Goal: Task Accomplishment & Management: Manage account settings

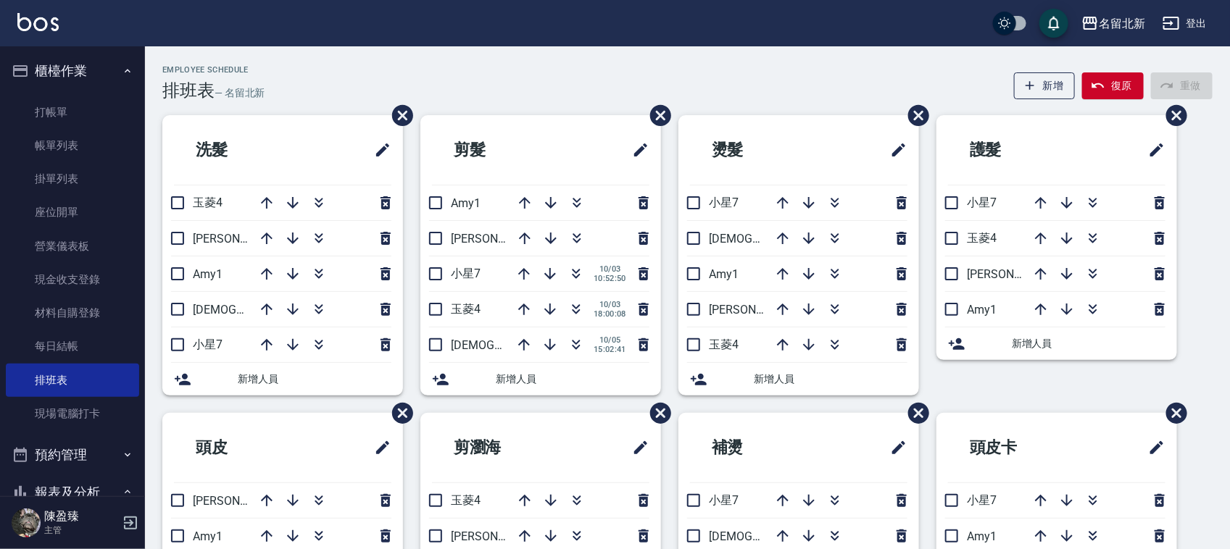
drag, startPoint x: 0, startPoint y: 0, endPoint x: 349, endPoint y: 63, distance: 355.0
click at [95, 107] on link "打帳單" at bounding box center [72, 112] width 133 height 33
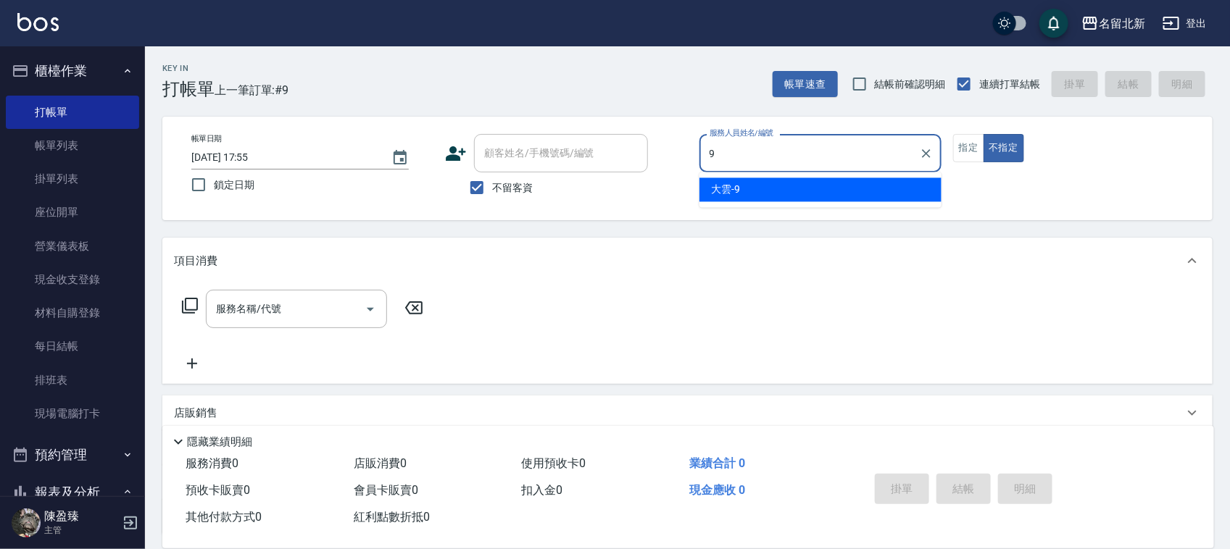
type input "大雲-9"
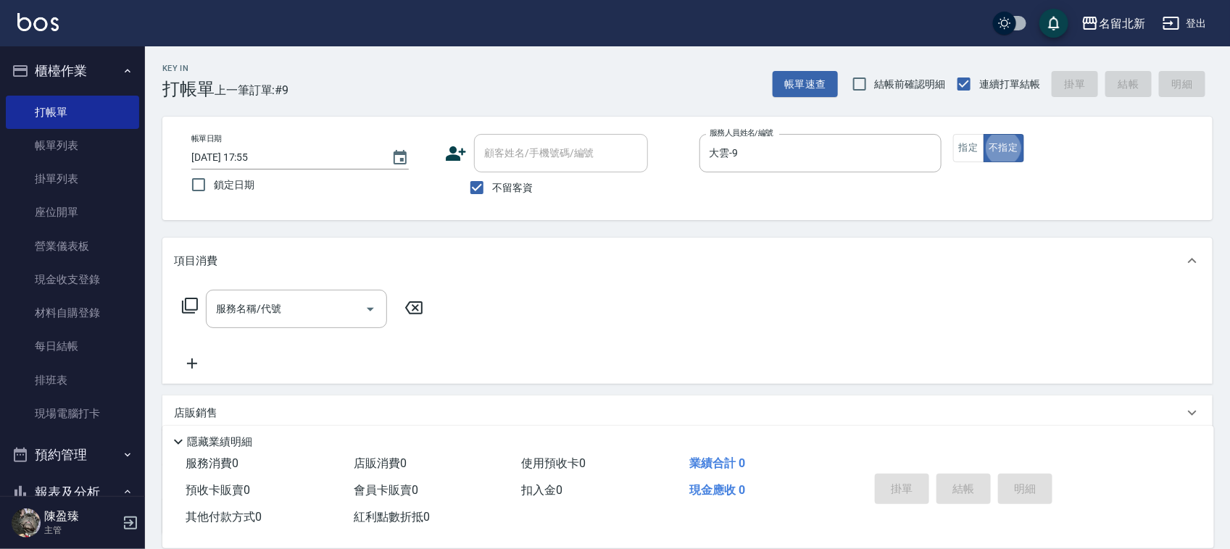
type button "false"
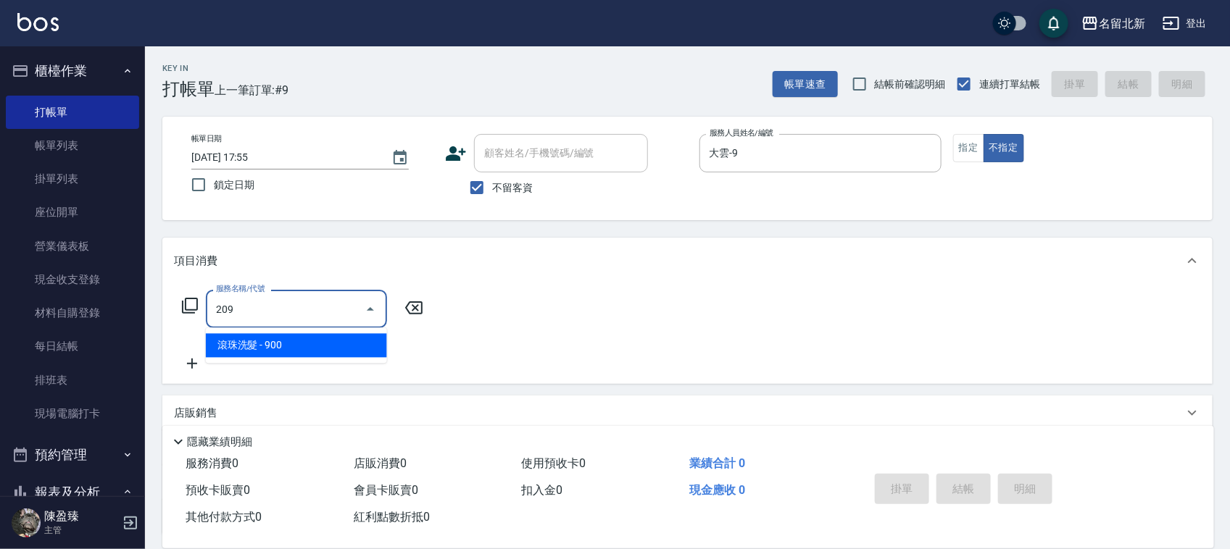
type input "滾珠洗髮(209)"
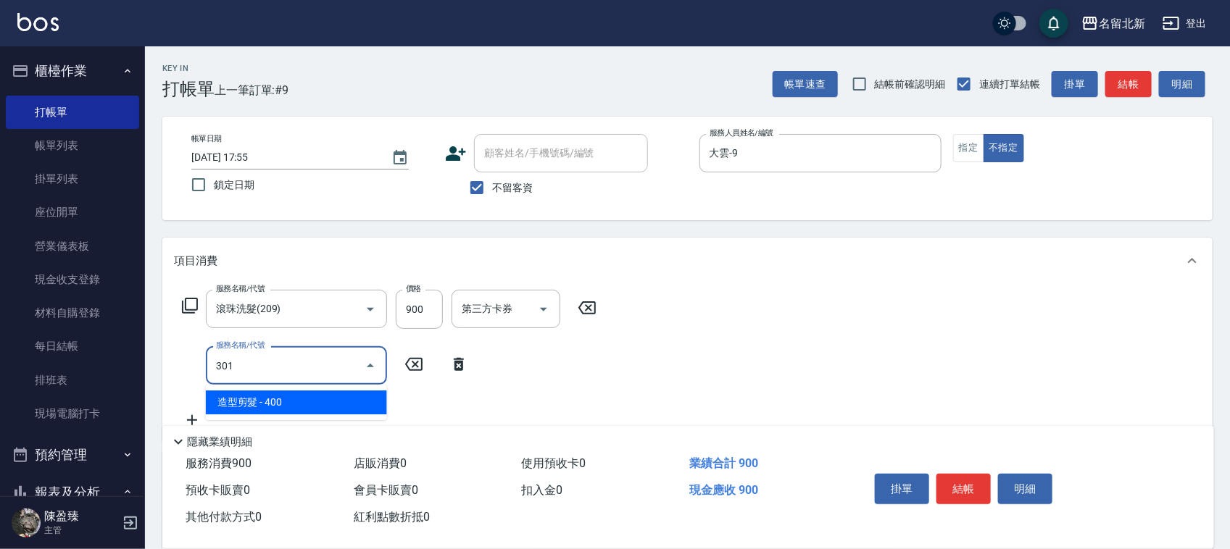
type input "造型剪髮(301)"
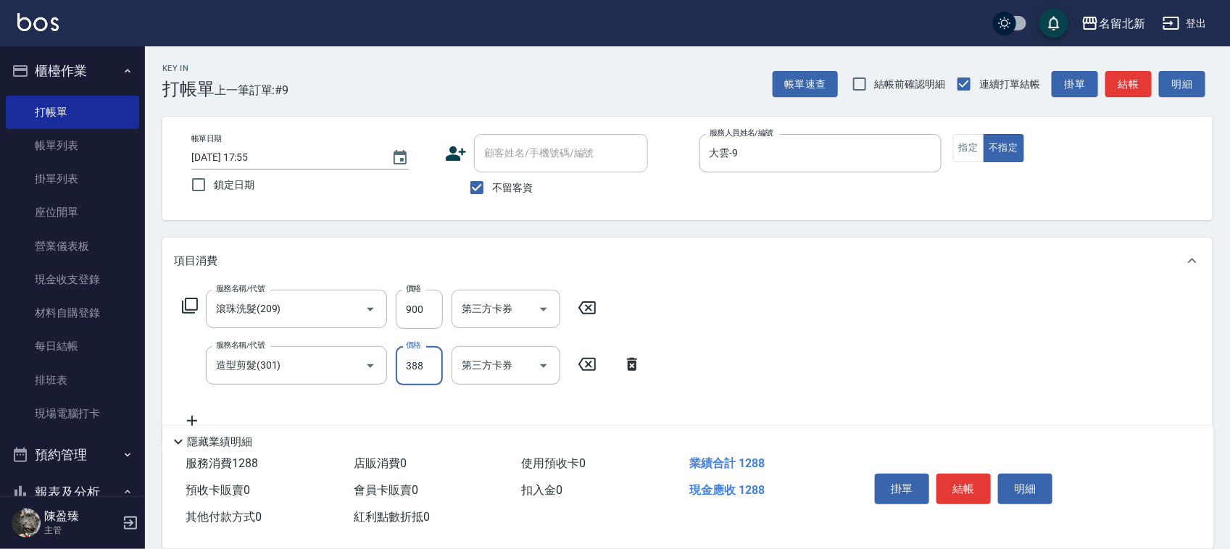
type input "388"
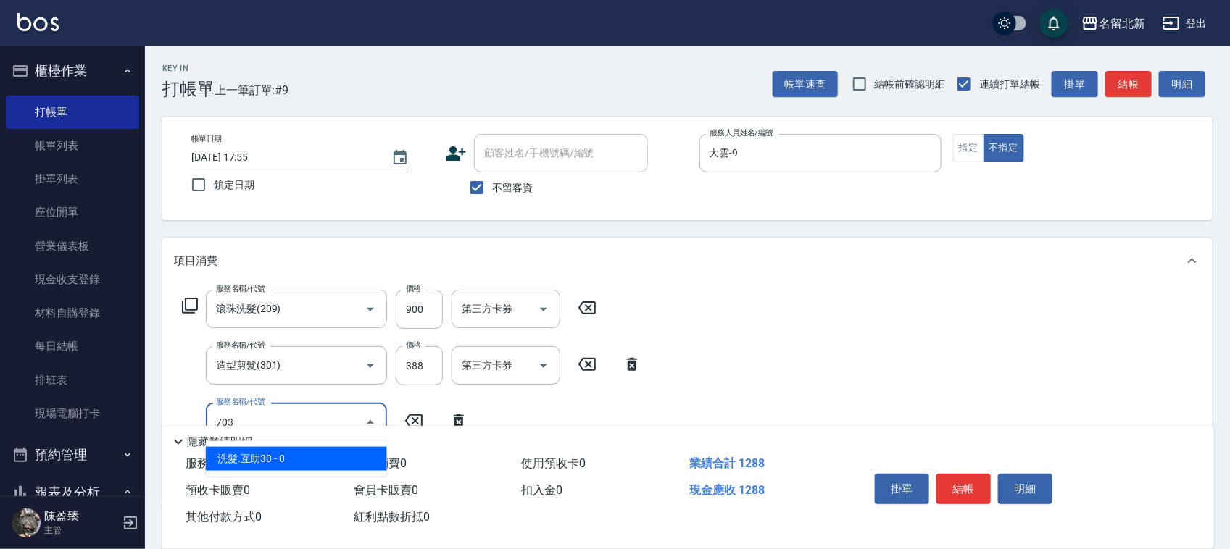
type input "洗髮.互助30(703)"
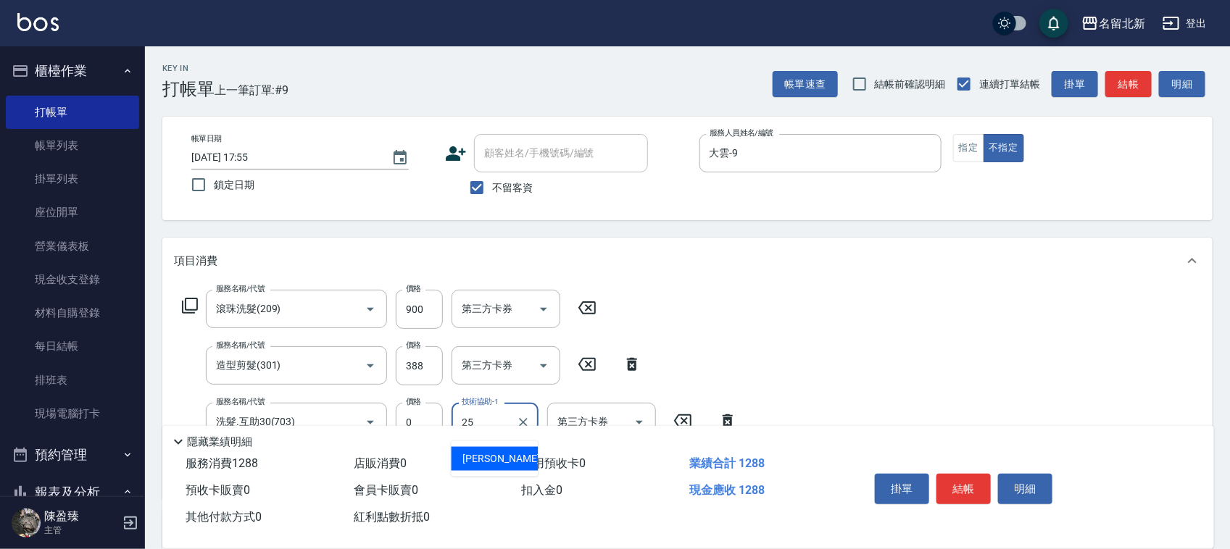
type input "禎禎-25"
click at [973, 486] on button "結帳" at bounding box center [963, 489] width 54 height 30
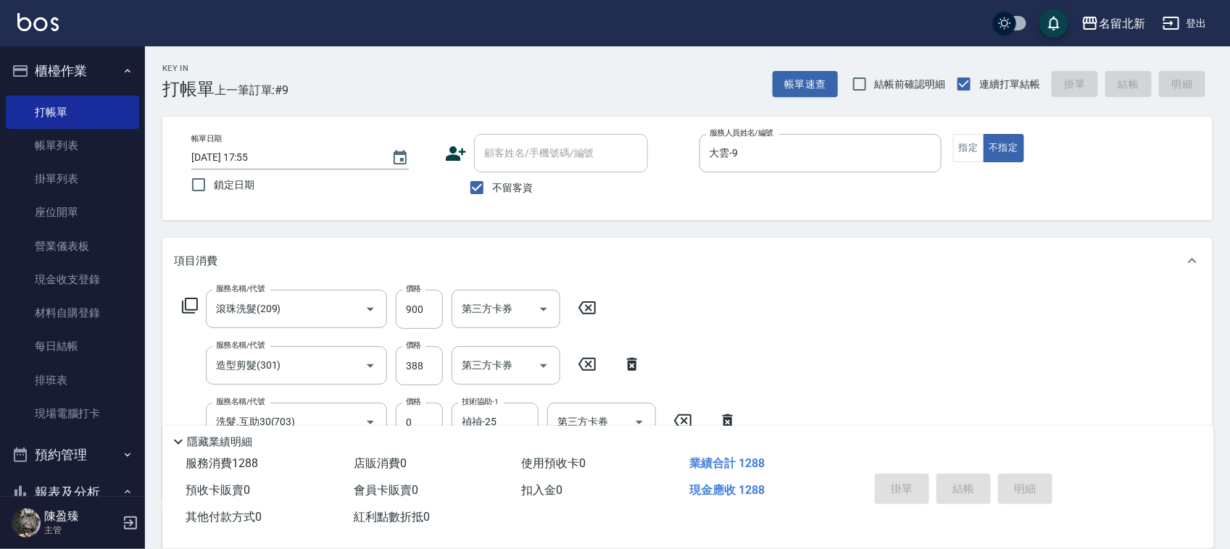
type input "[DATE] 17:56"
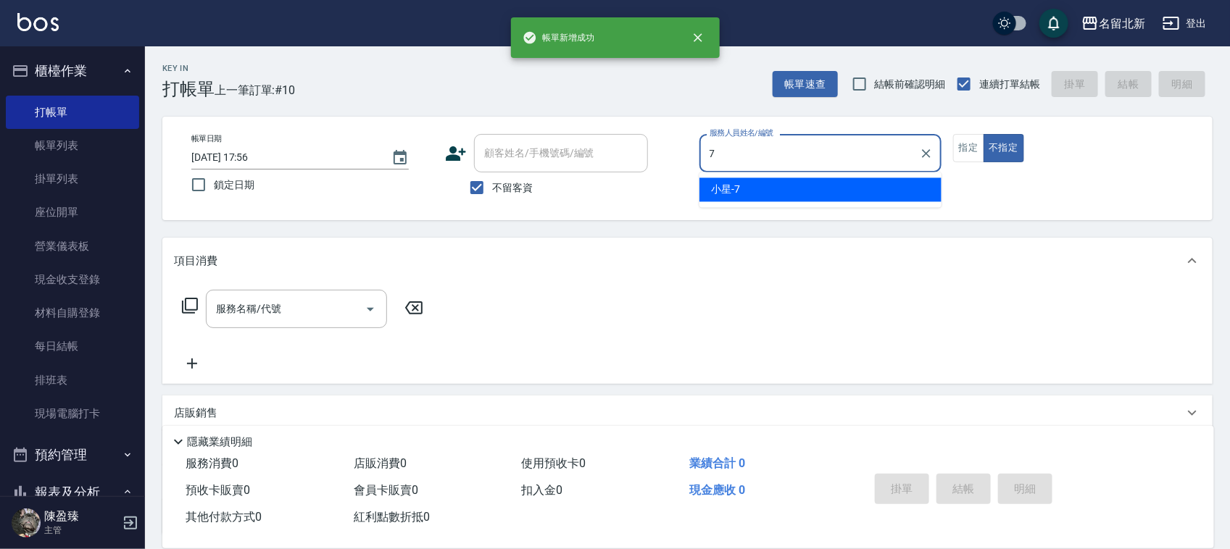
type input "小星-7"
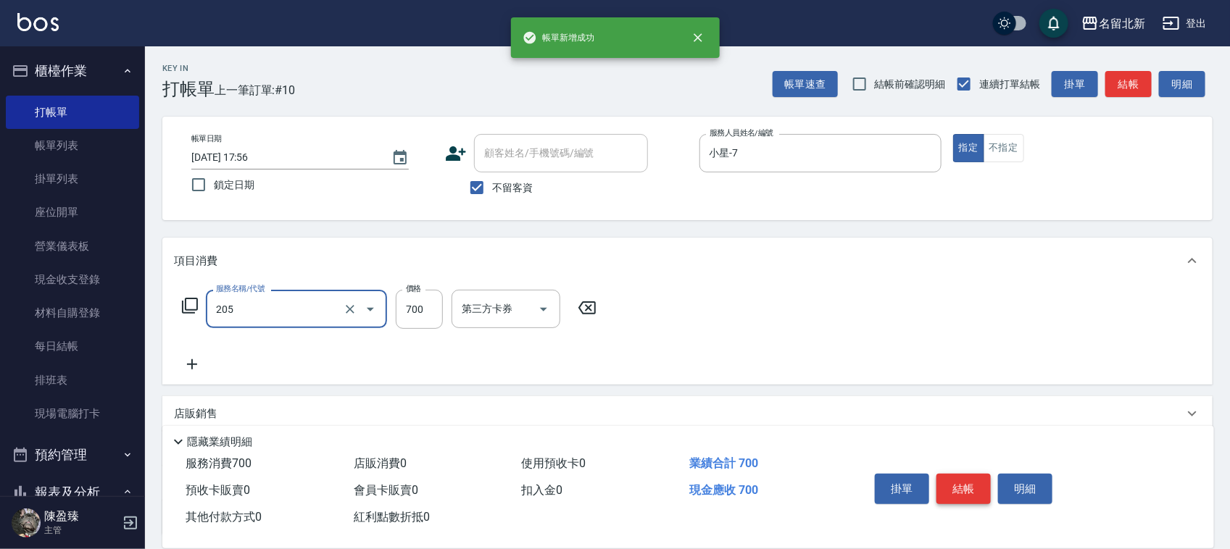
type input "精油+去角質洗(205)"
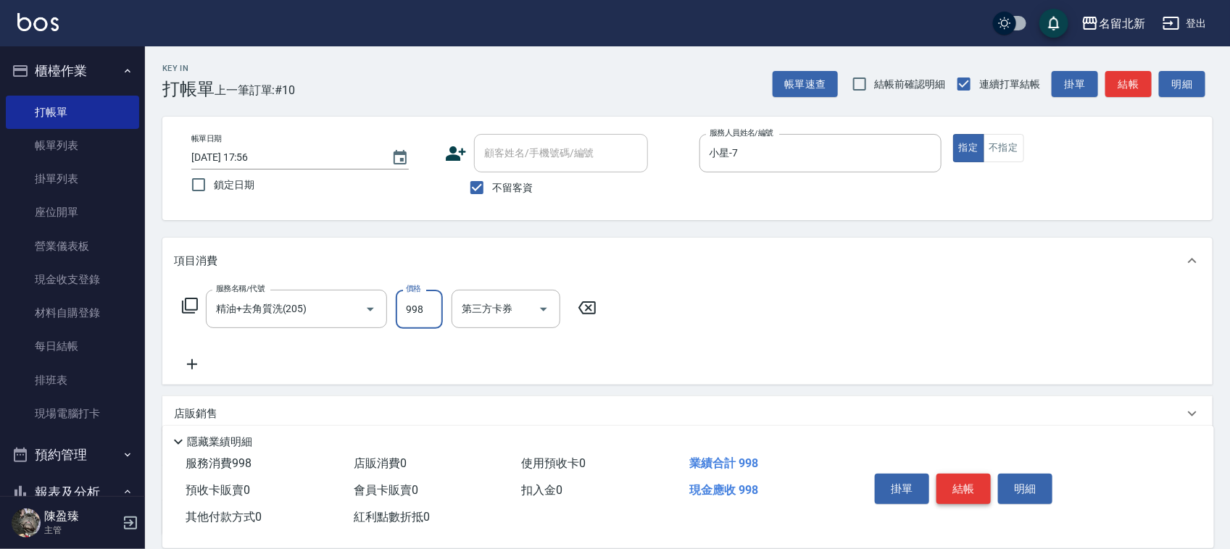
type input "998"
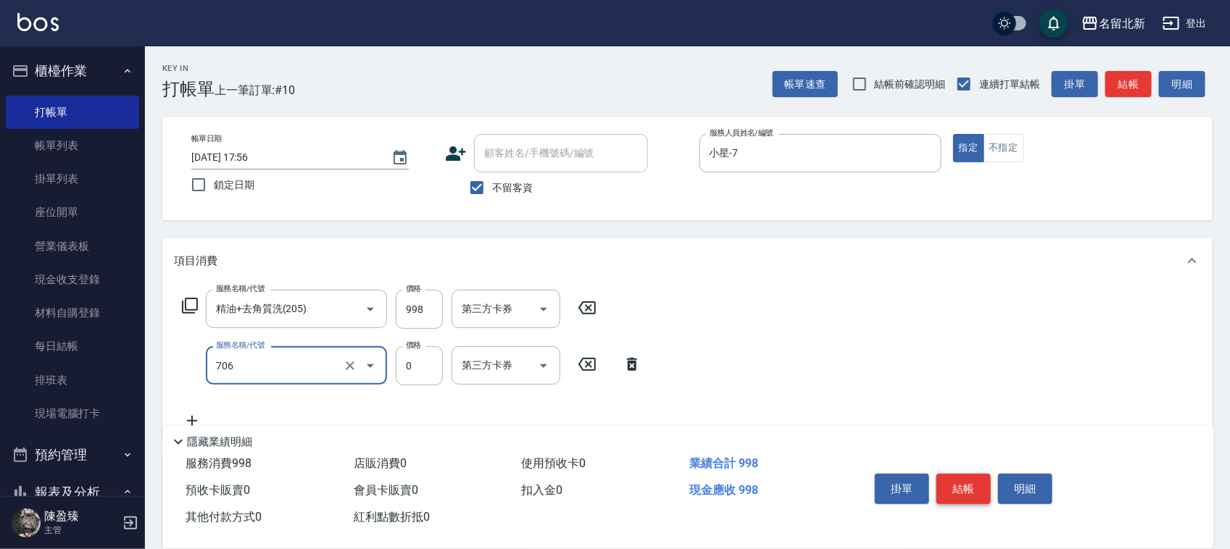
type input "互助60(706)"
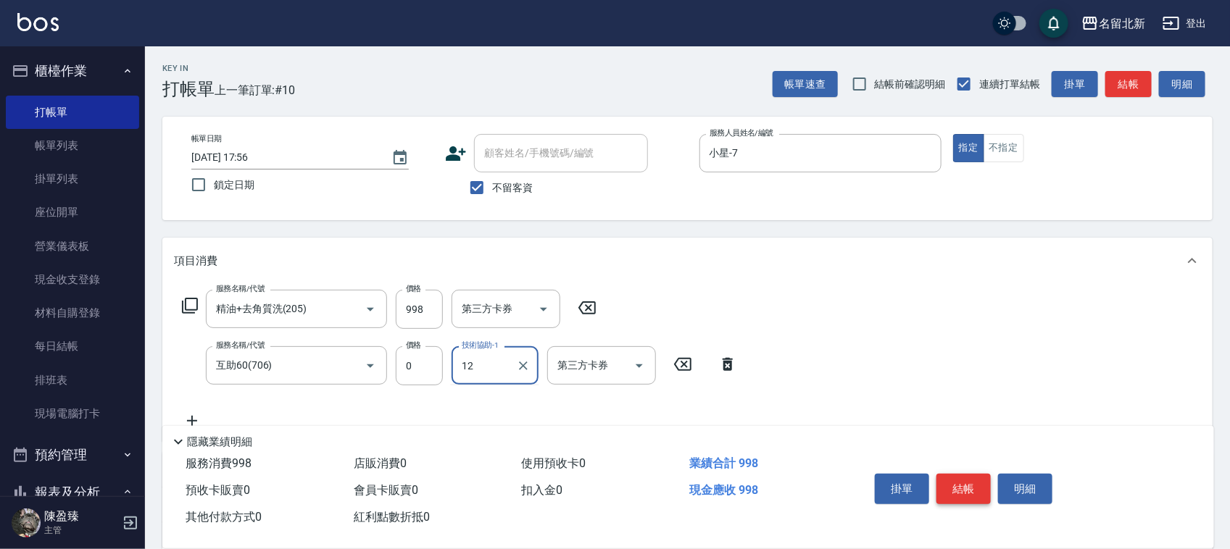
type input "1"
type input "禎禎-25"
click at [973, 486] on button "結帳" at bounding box center [963, 489] width 54 height 30
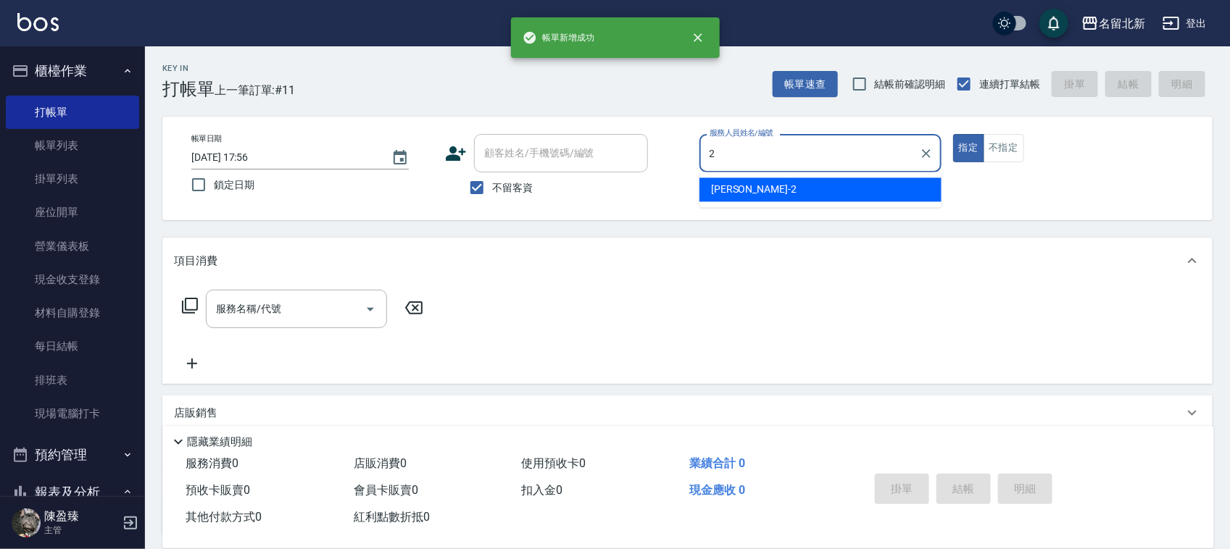
type input "[PERSON_NAME]-2"
type button "true"
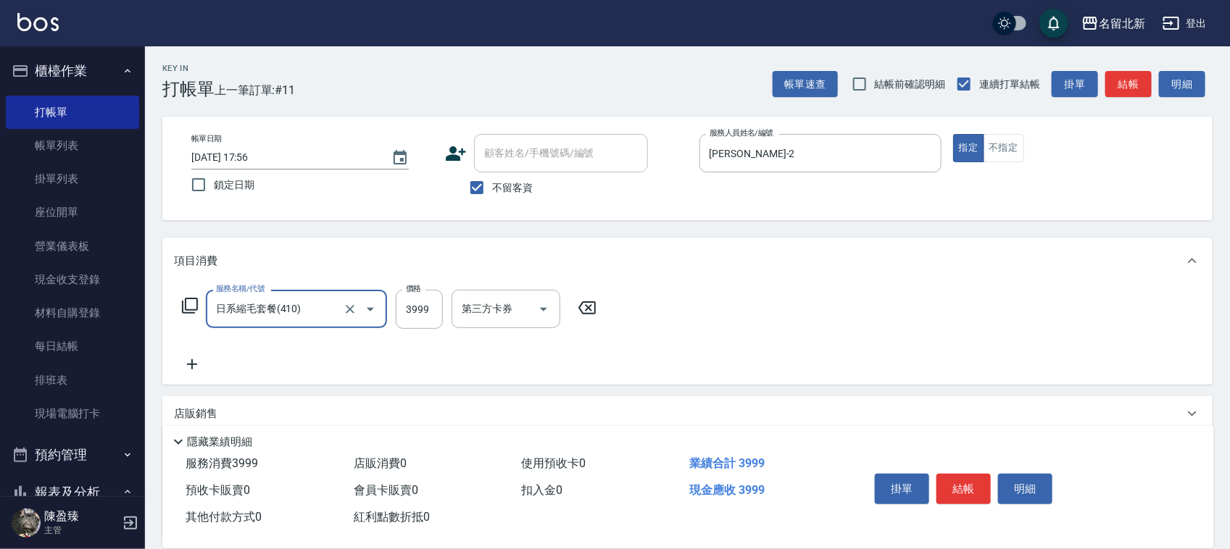
type input "日系縮毛套餐(410)"
type input "3988"
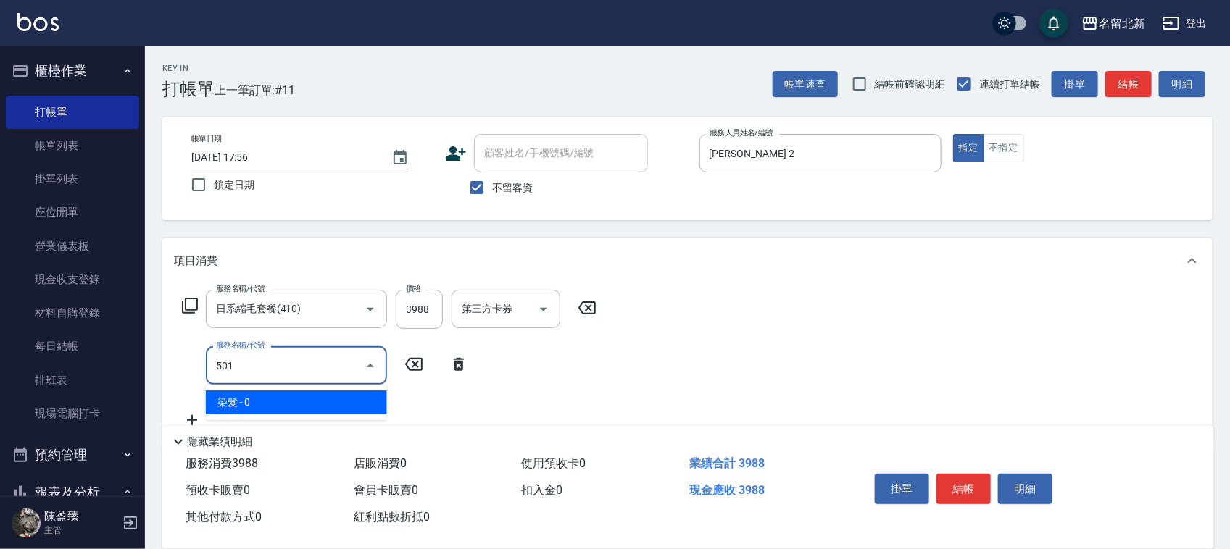
type input "染髮(501)"
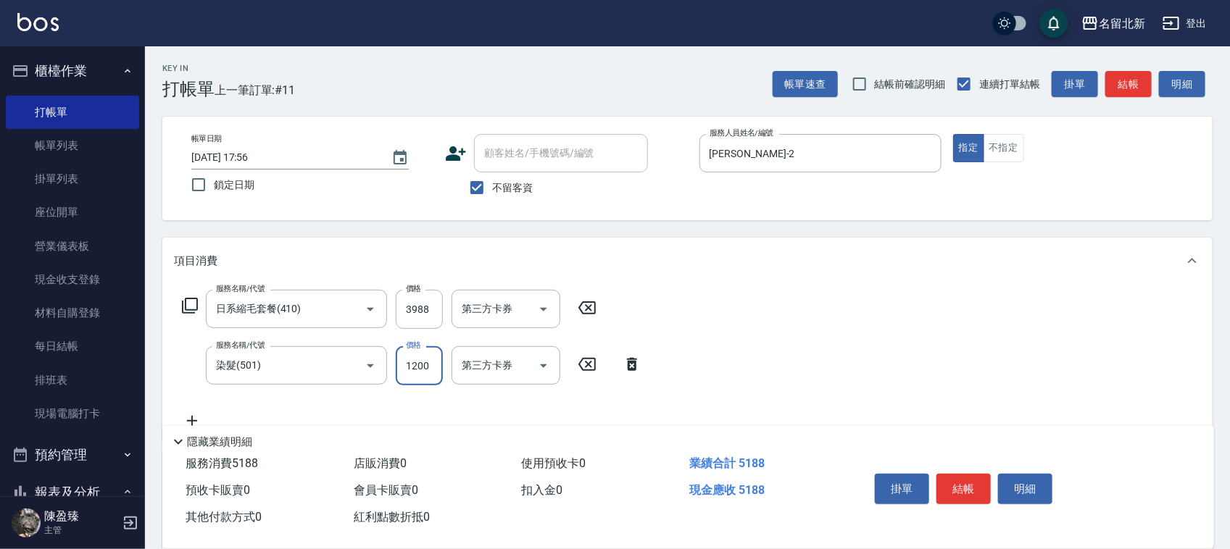
type input "1200"
type input "頭皮隔離(609)"
type input "互助100(710)"
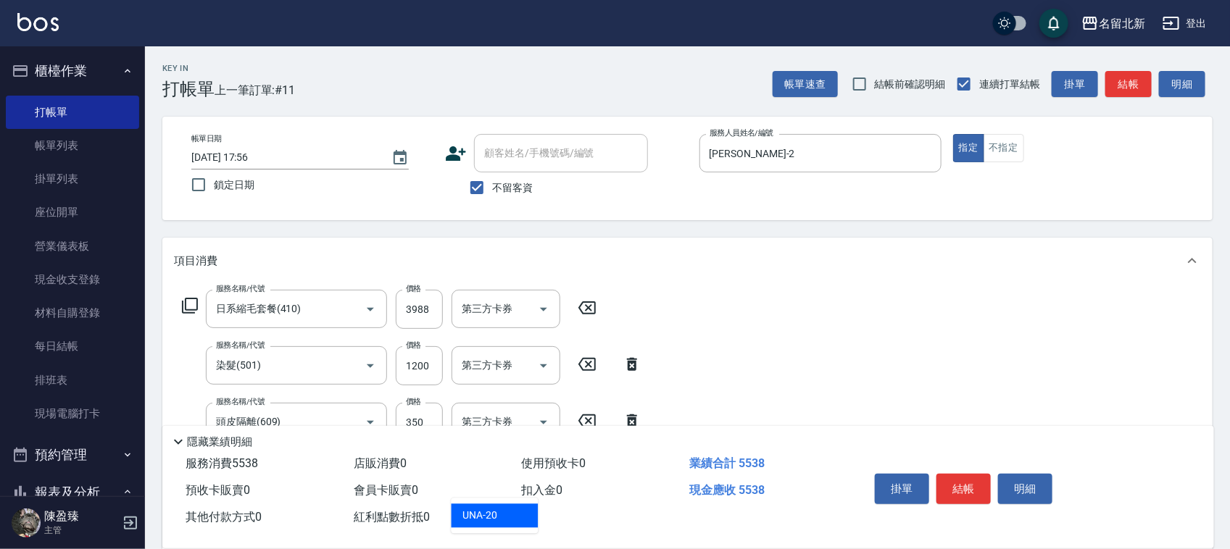
type input "UNA-20"
type input "精油洗.互助40(704)"
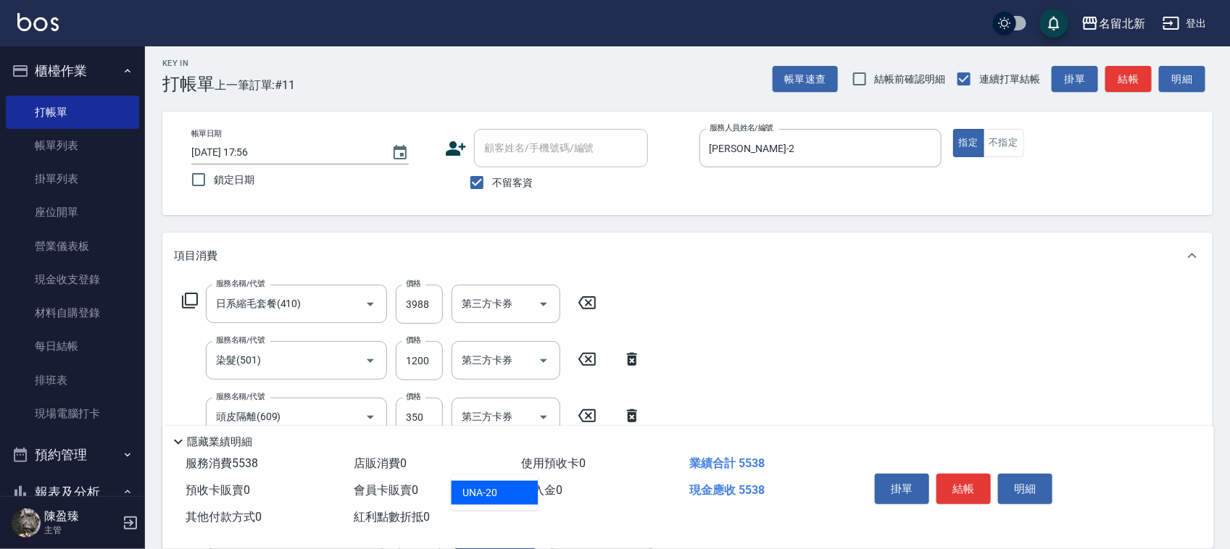
type input "UNA-20"
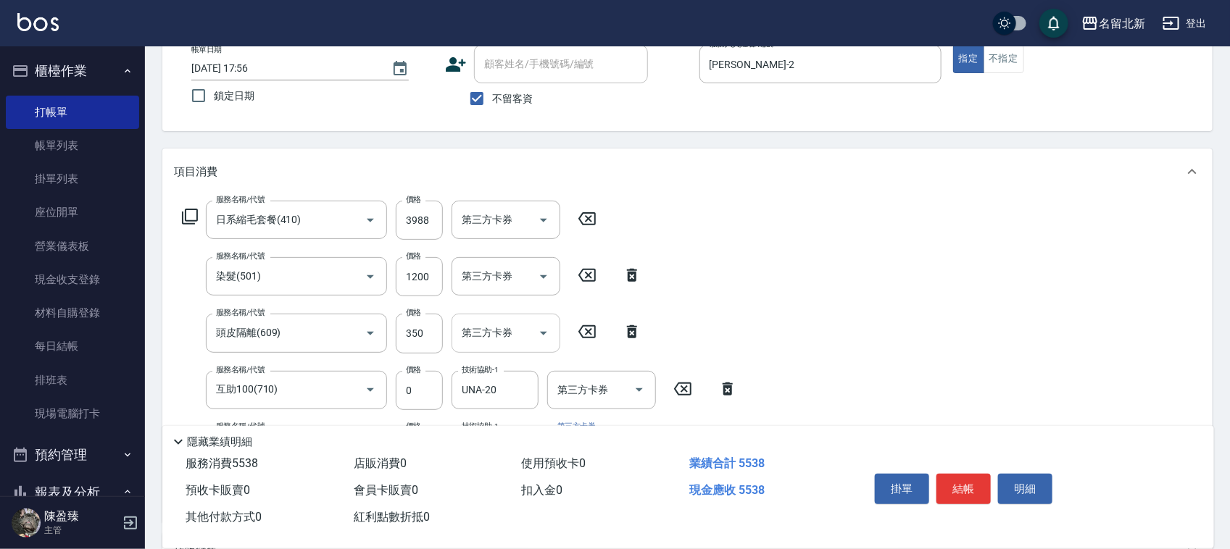
scroll to position [91, 0]
click at [433, 225] on input "3988" at bounding box center [419, 218] width 47 height 39
click at [444, 204] on div "服務名稱/代號 日系縮毛套餐(410) 服務名稱/代號 價格 3988 價格 第三方卡券 第三方卡券" at bounding box center [389, 218] width 431 height 39
click at [436, 207] on input "3988" at bounding box center [419, 218] width 47 height 39
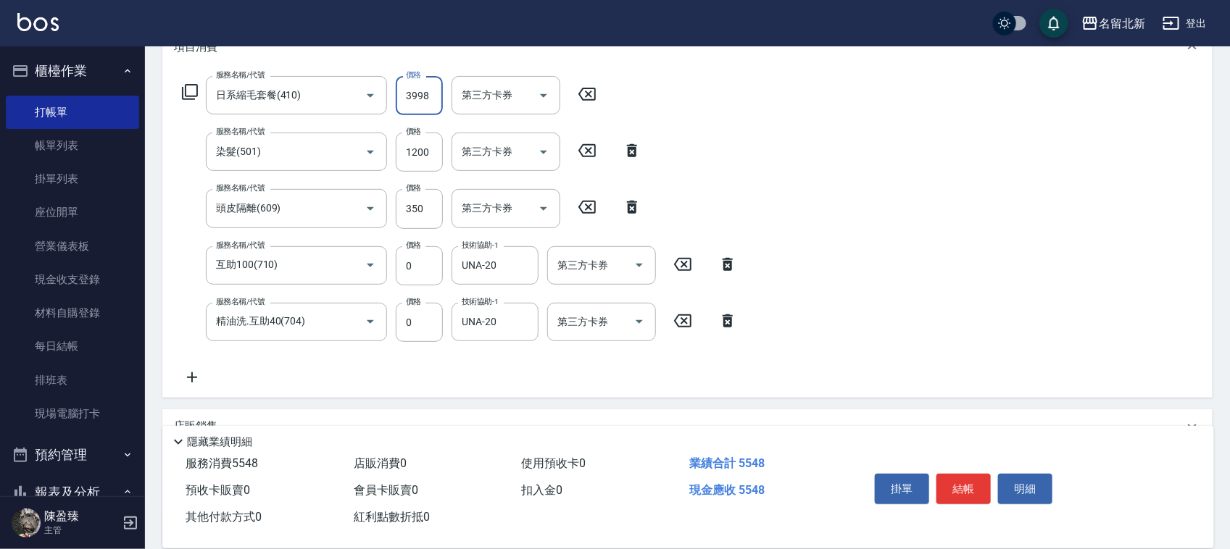
scroll to position [350, 0]
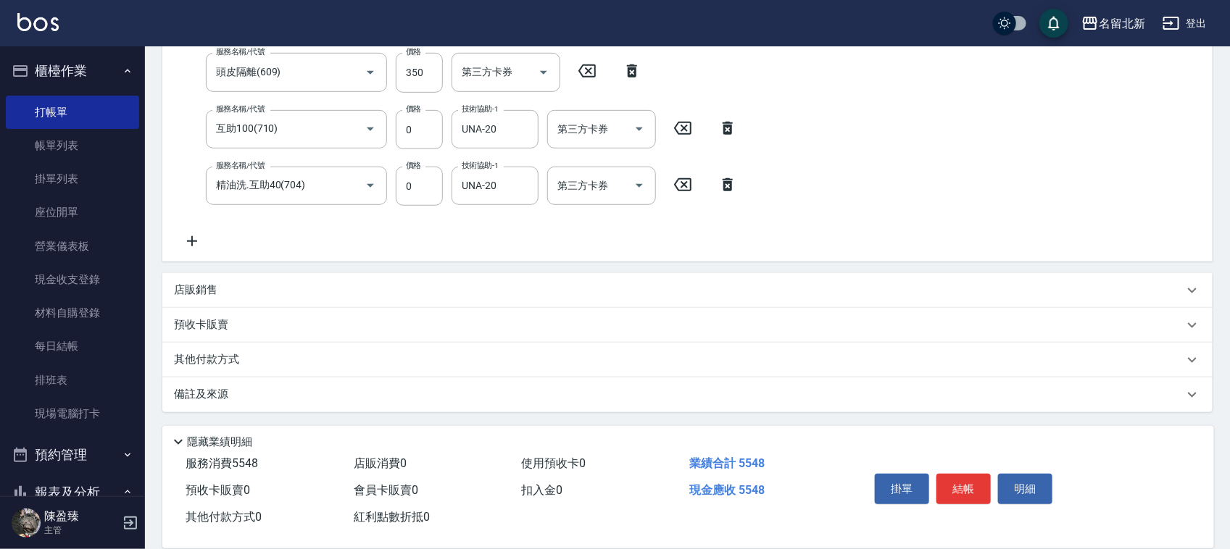
type input "3998"
click at [217, 357] on p "其他付款方式" at bounding box center [210, 360] width 72 height 16
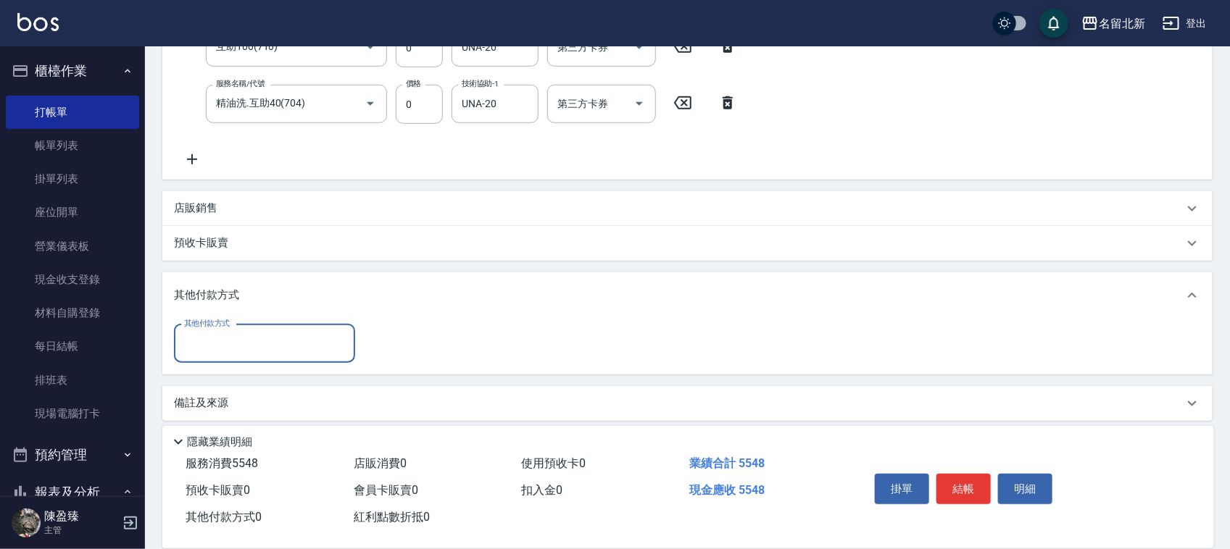
scroll to position [436, 0]
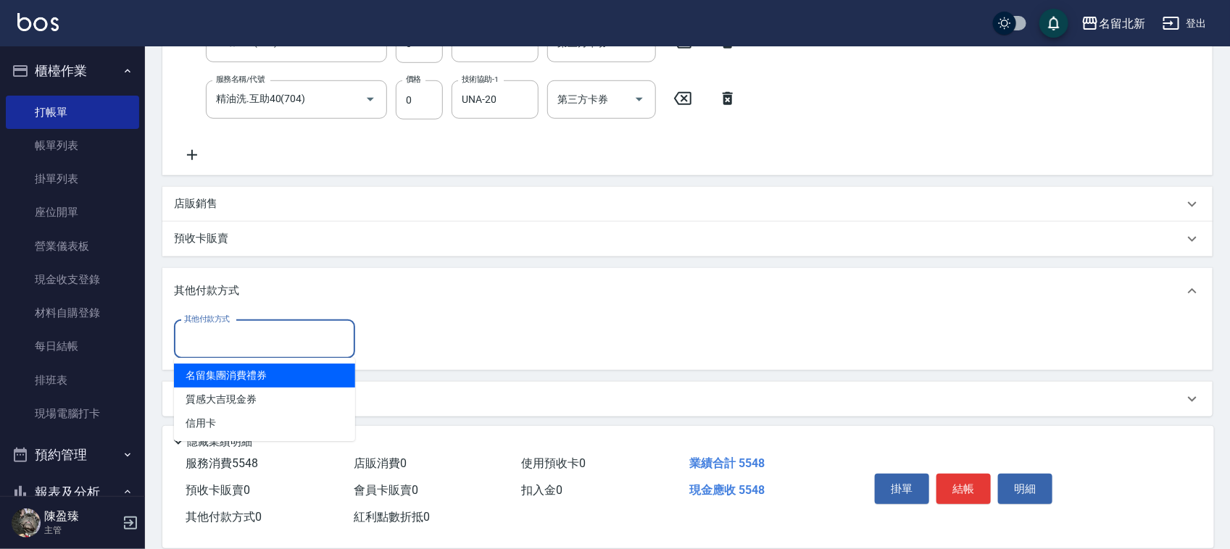
click at [241, 338] on input "其他付款方式" at bounding box center [264, 339] width 168 height 25
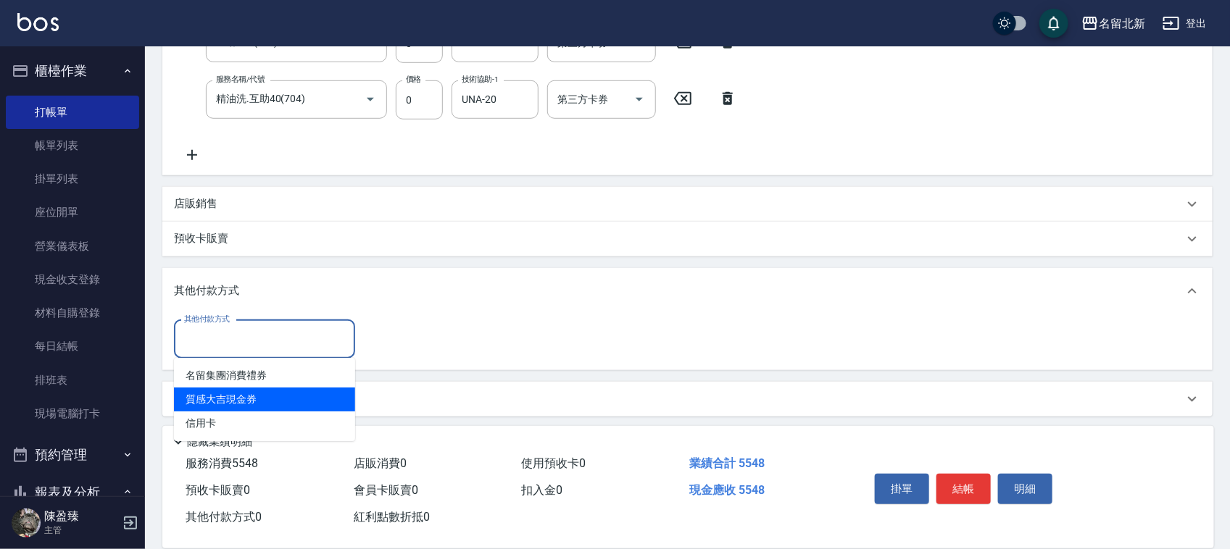
click at [227, 410] on ul "名留集團消費禮券 質感大吉現金券 信用卡" at bounding box center [264, 399] width 181 height 83
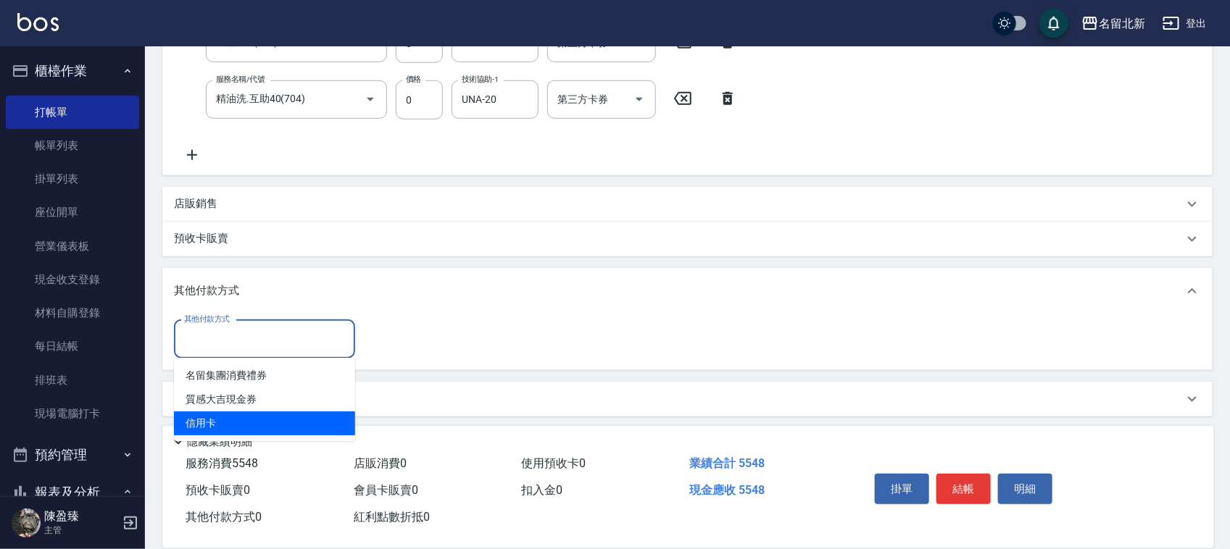
click at [214, 422] on span "信用卡" at bounding box center [264, 424] width 181 height 24
type input "信用卡"
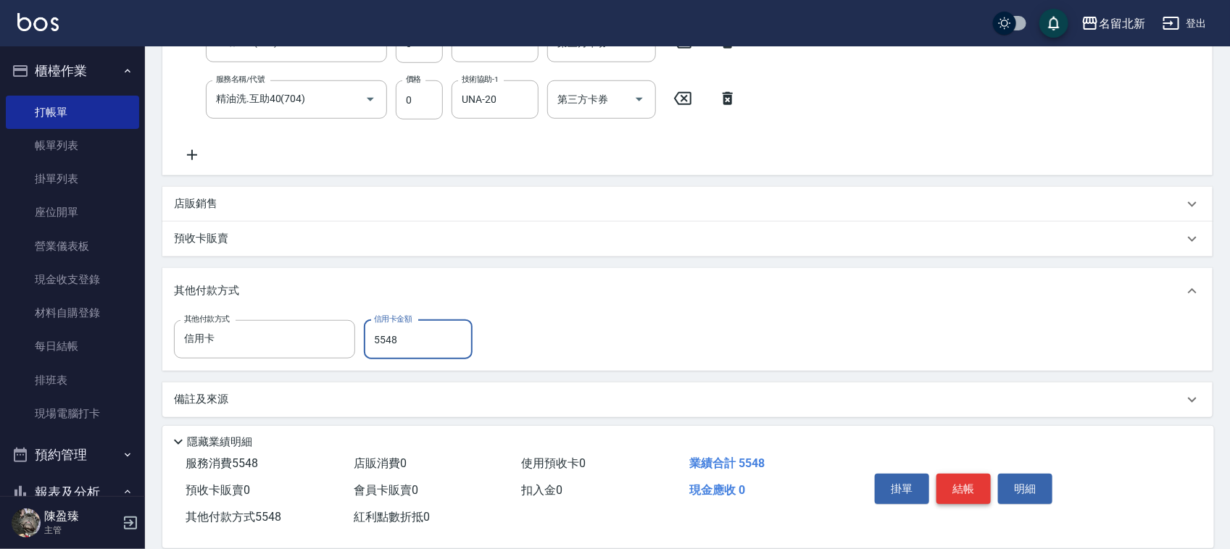
type input "5548"
click at [965, 483] on button "結帳" at bounding box center [963, 489] width 54 height 30
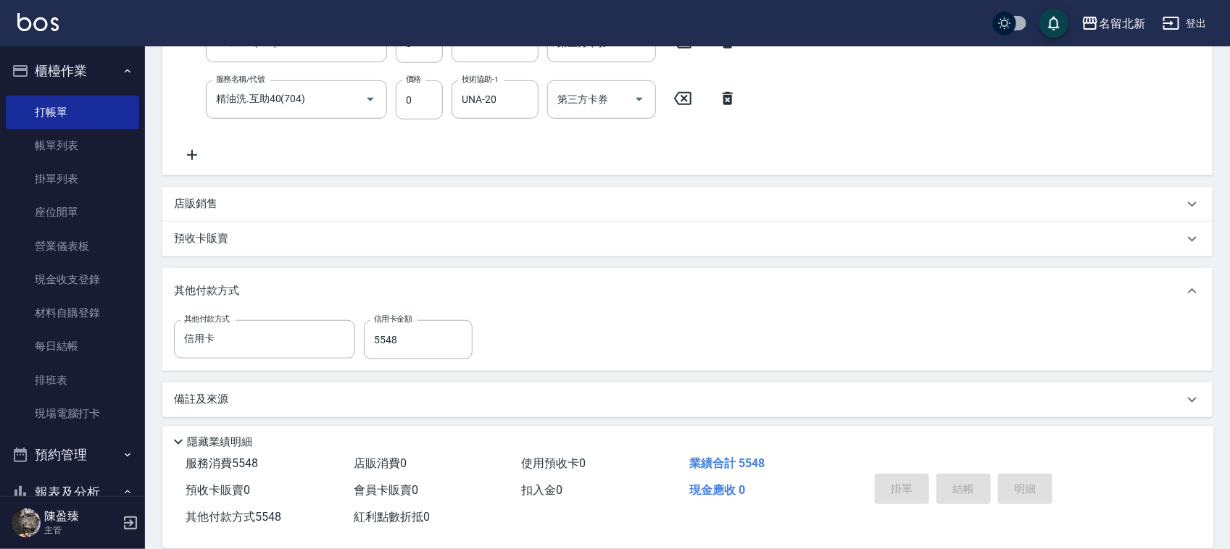
type input "[DATE] 17:57"
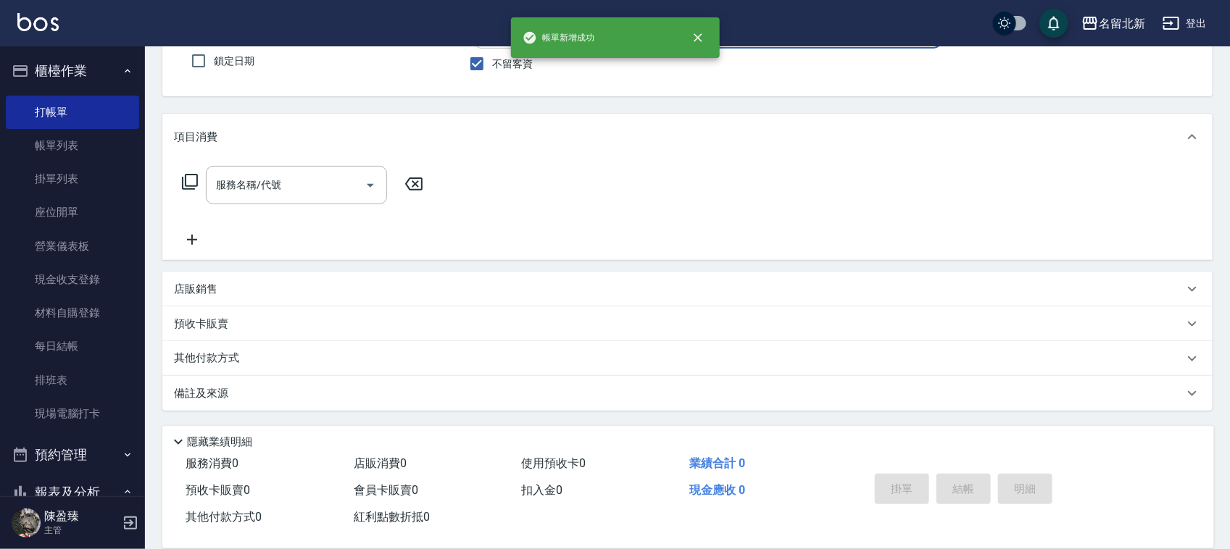
scroll to position [0, 0]
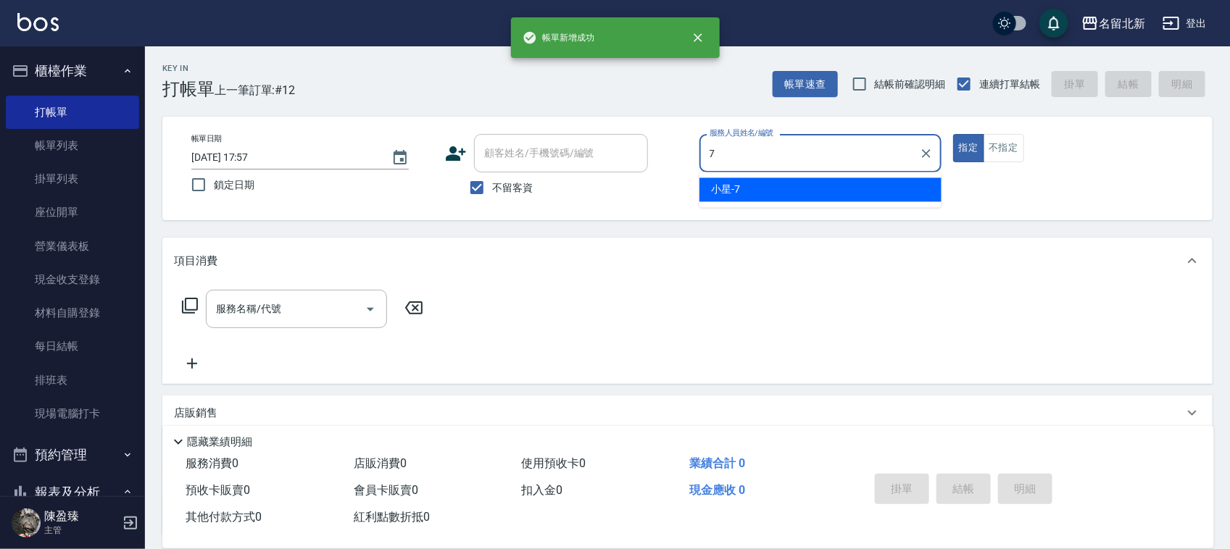
type input "小星-7"
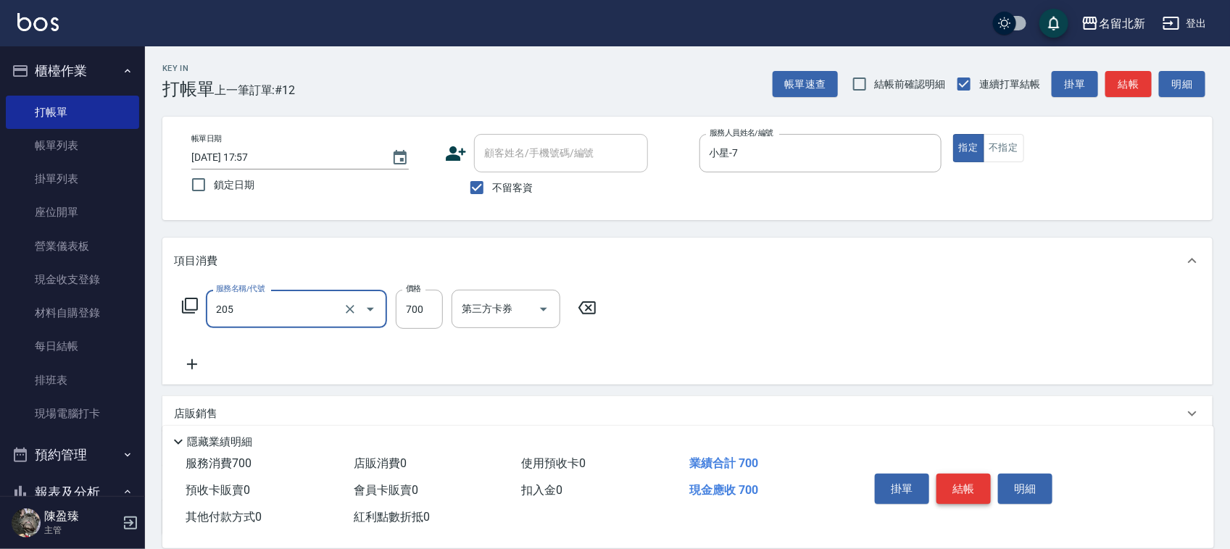
type input "精油+去角質洗(205)"
click at [346, 302] on icon "Clear" at bounding box center [350, 309] width 14 height 14
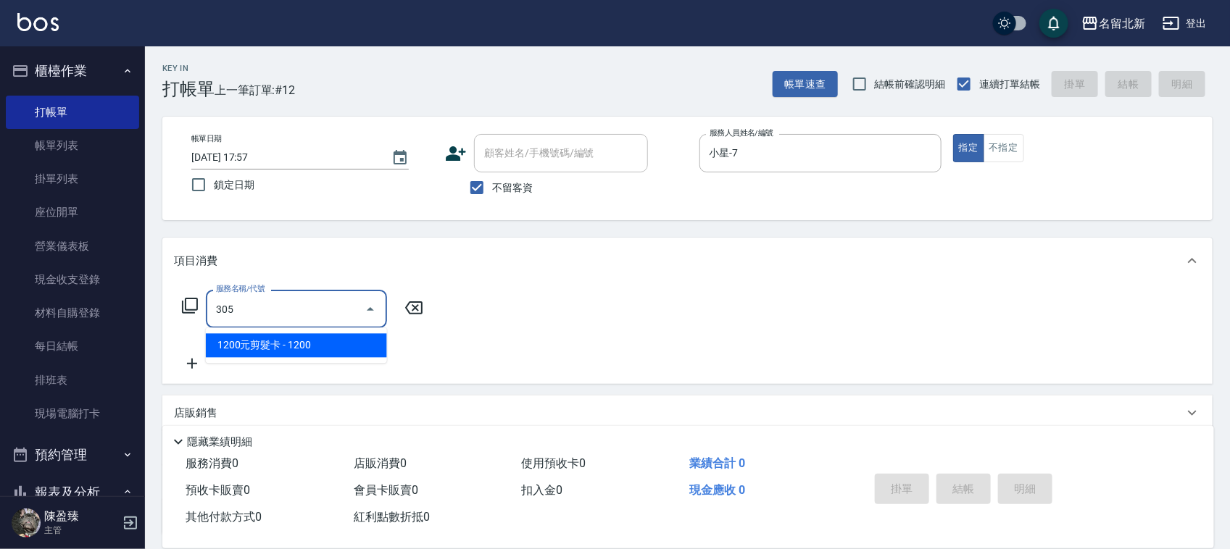
type input "1200元剪髮卡(305)"
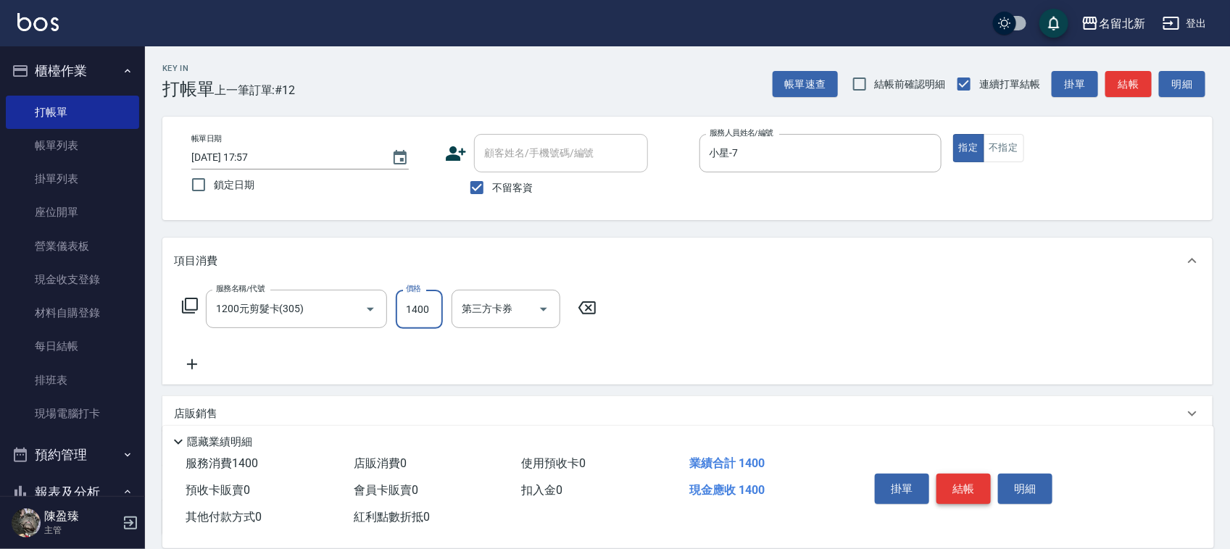
type input "1400"
click at [970, 486] on button "結帳" at bounding box center [963, 489] width 54 height 30
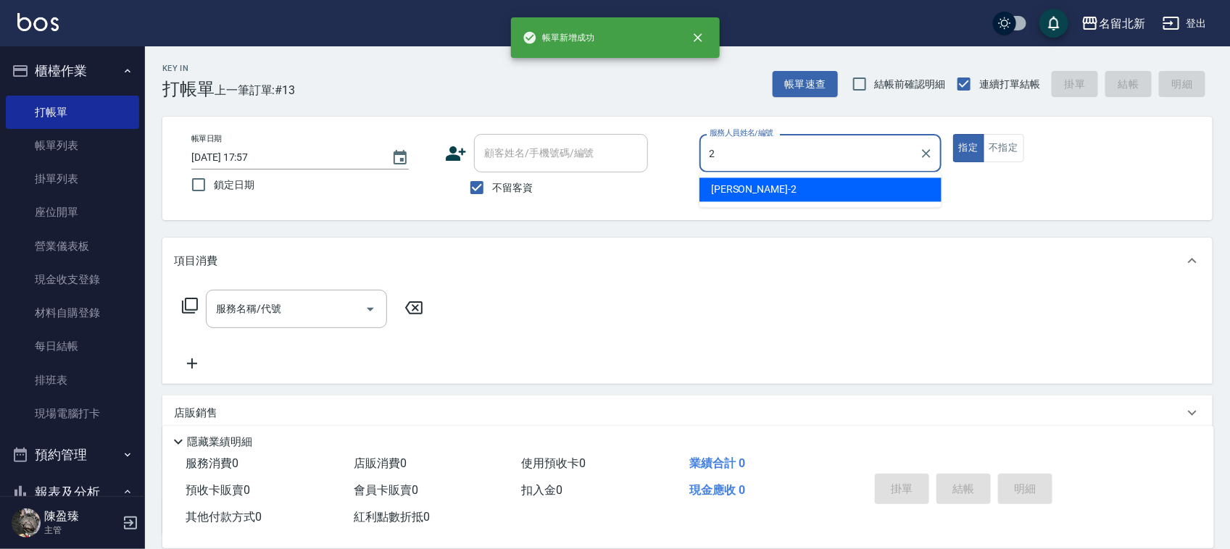
type input "[PERSON_NAME]-2"
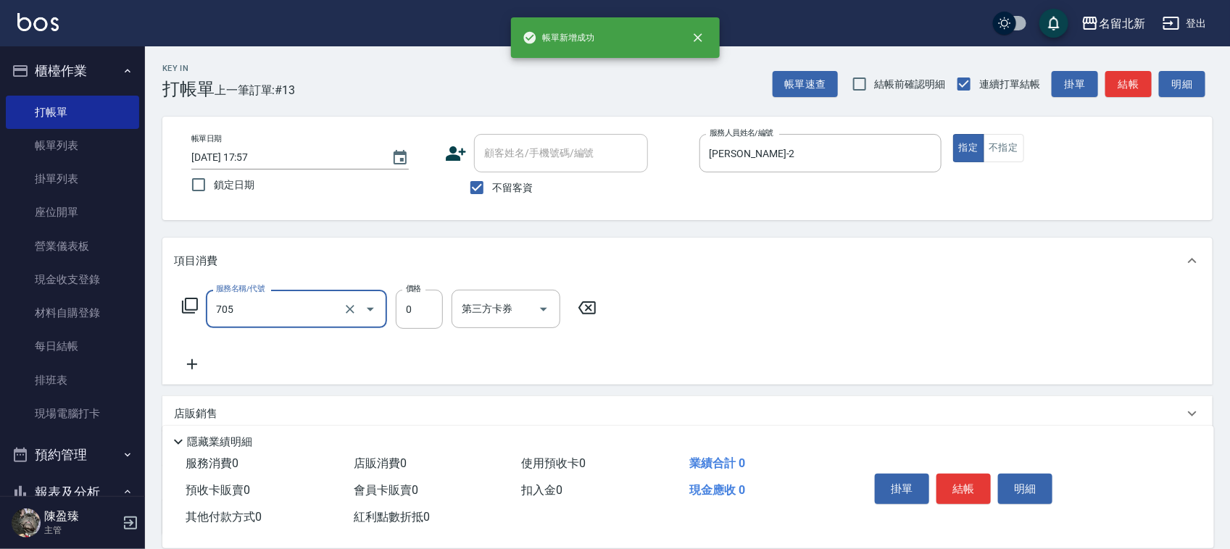
type input "互助50(705)"
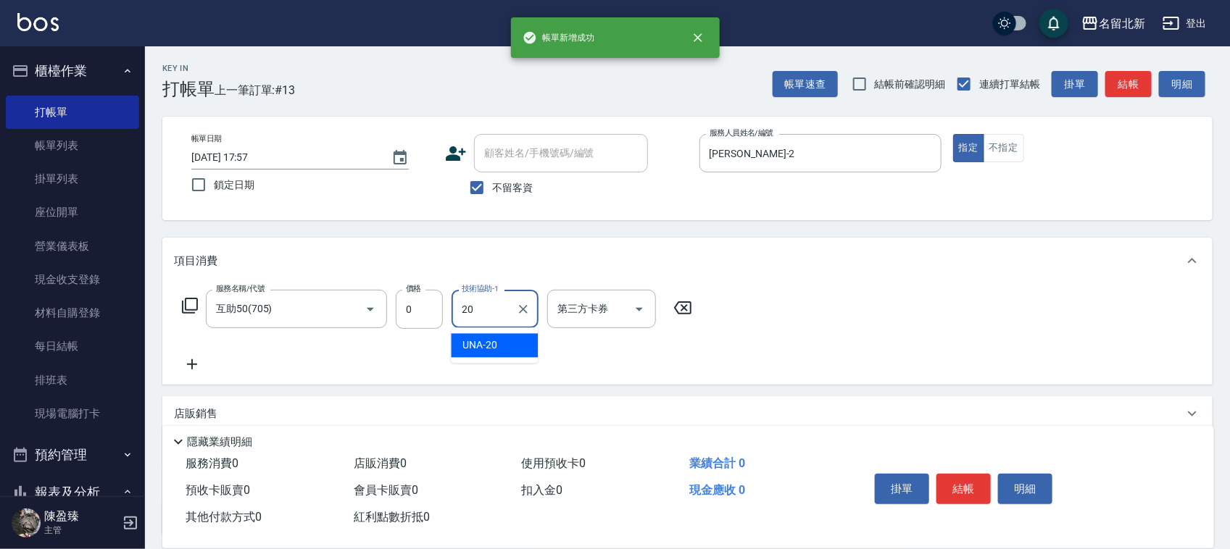
type input "UNA-20"
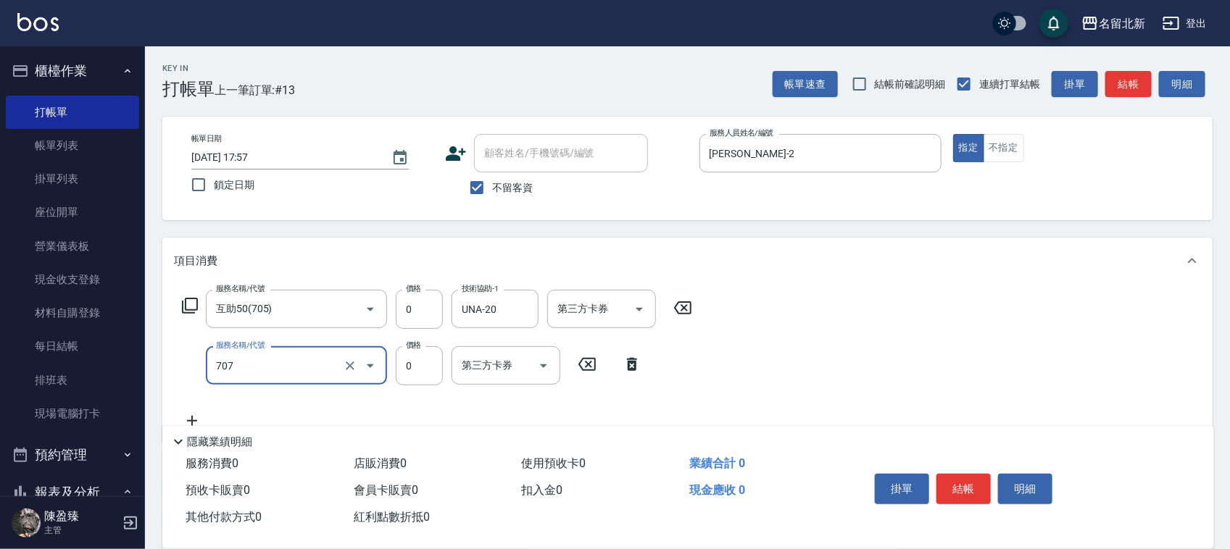
type input "互助70(707)"
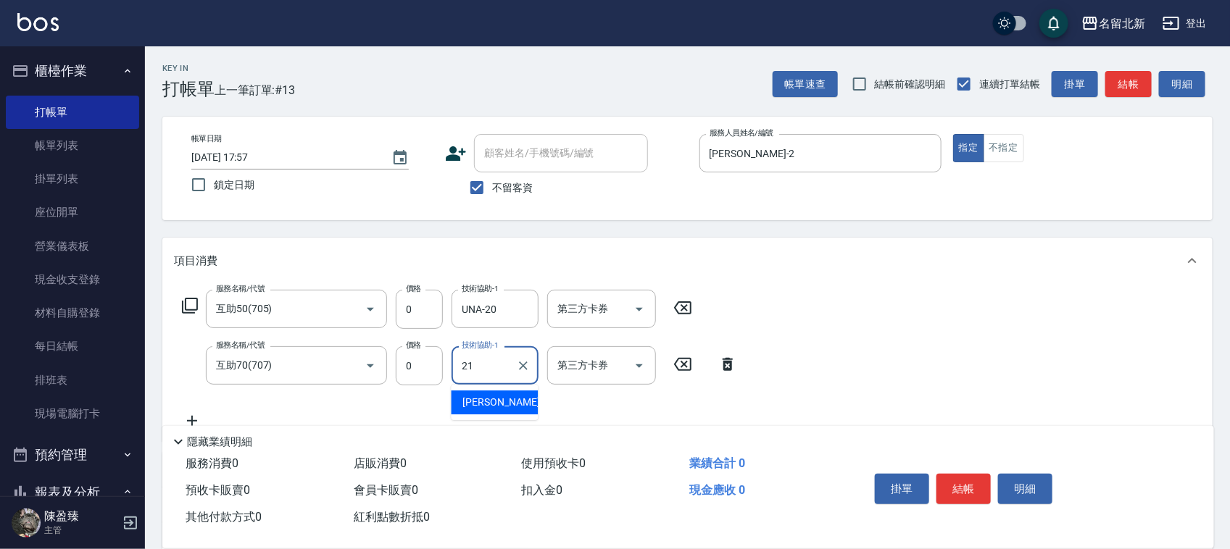
type input "[PERSON_NAME]-21"
click at [970, 484] on button "結帳" at bounding box center [963, 489] width 54 height 30
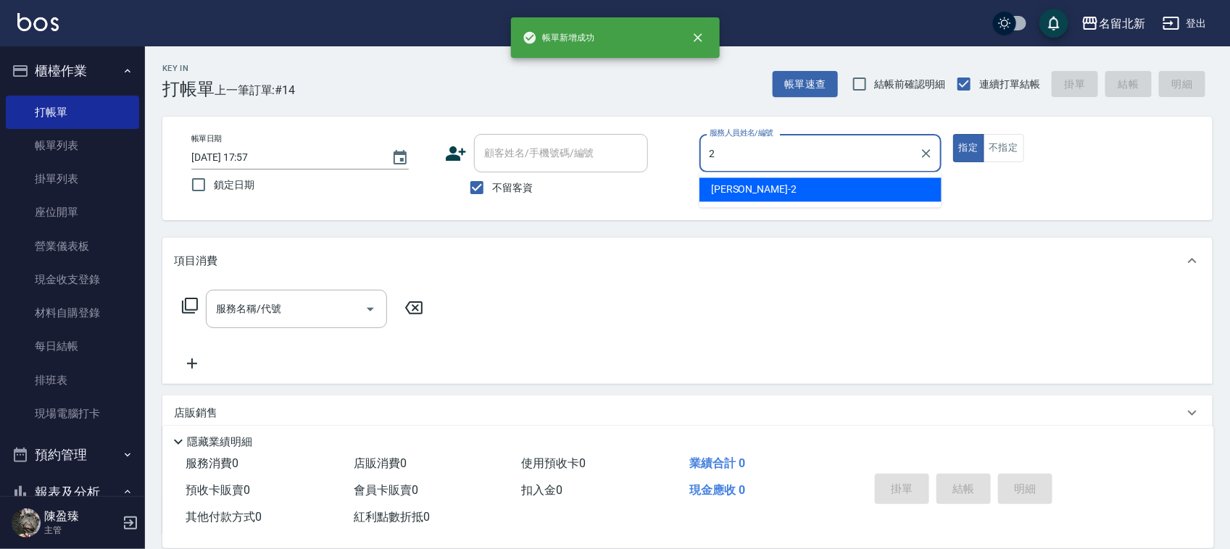
type input "[PERSON_NAME]-2"
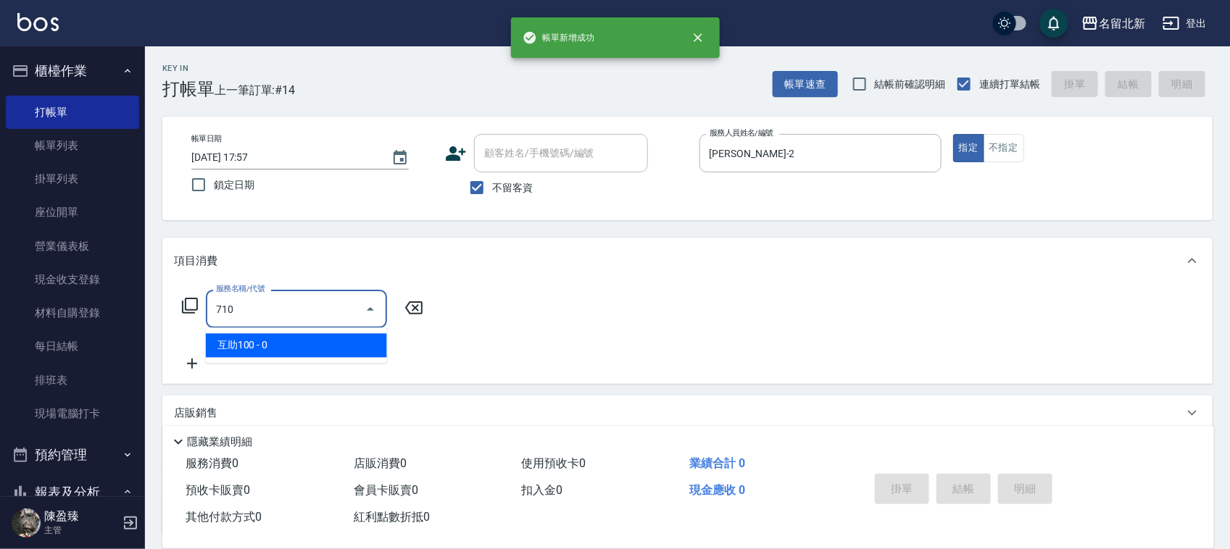
type input "互助100(710)"
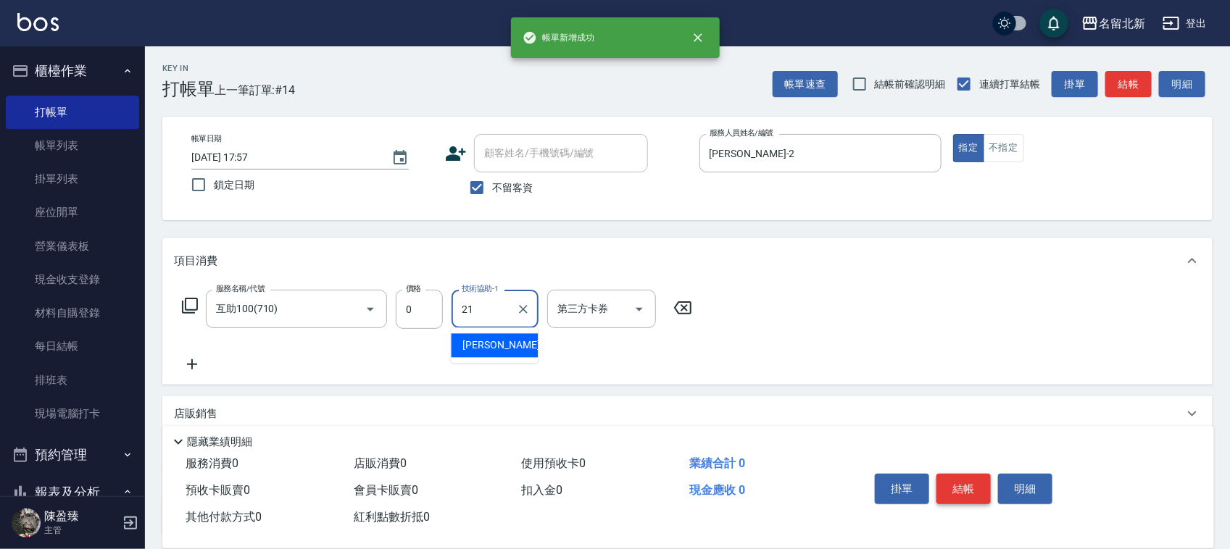
type input "[PERSON_NAME]-21"
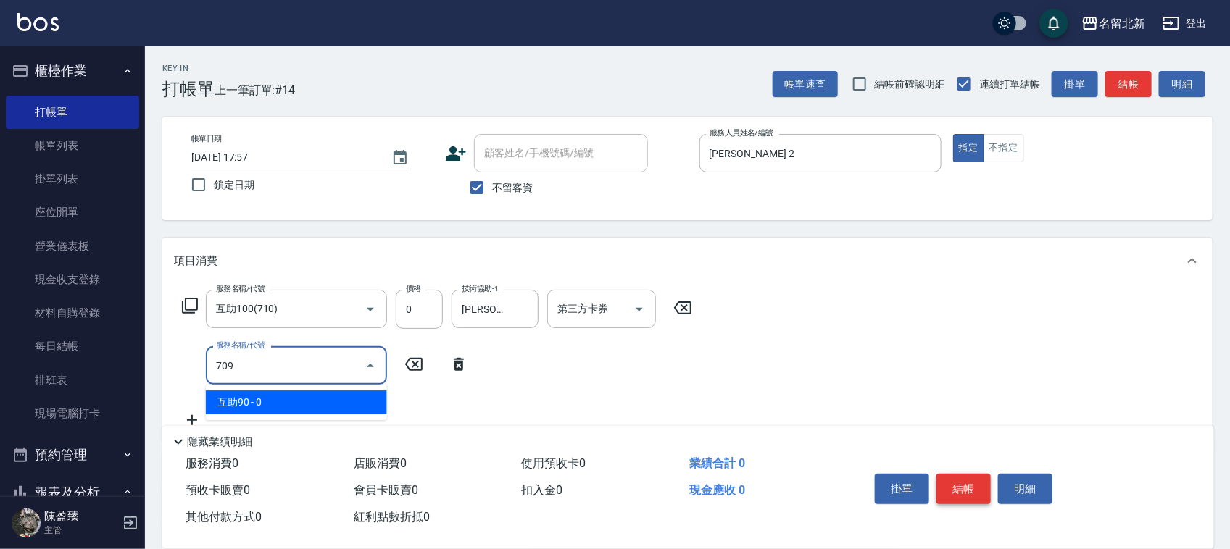
type input "互助90(709)"
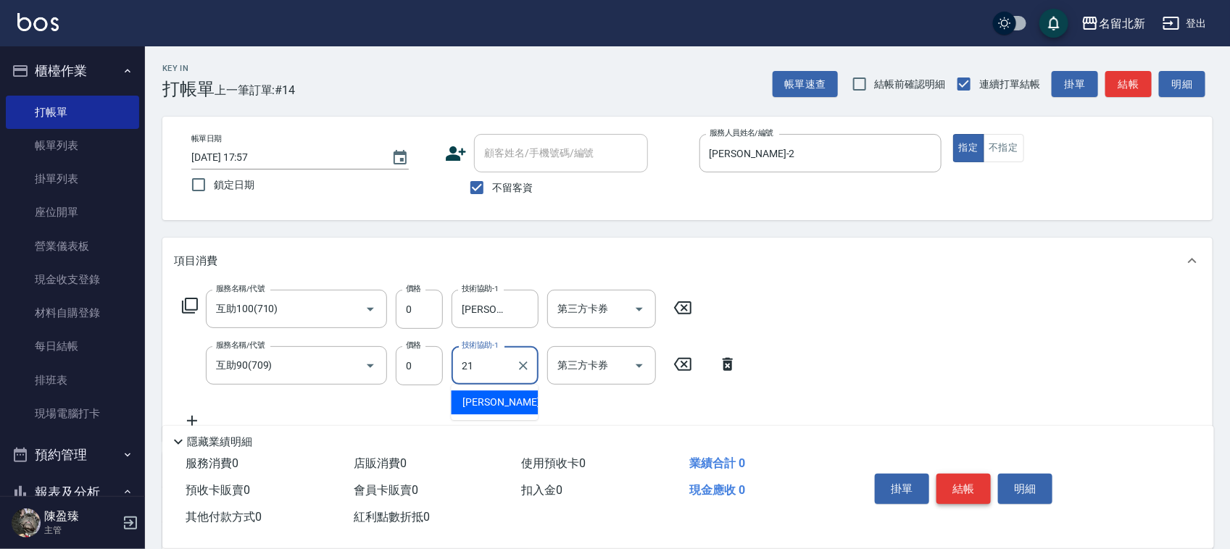
type input "[PERSON_NAME]-21"
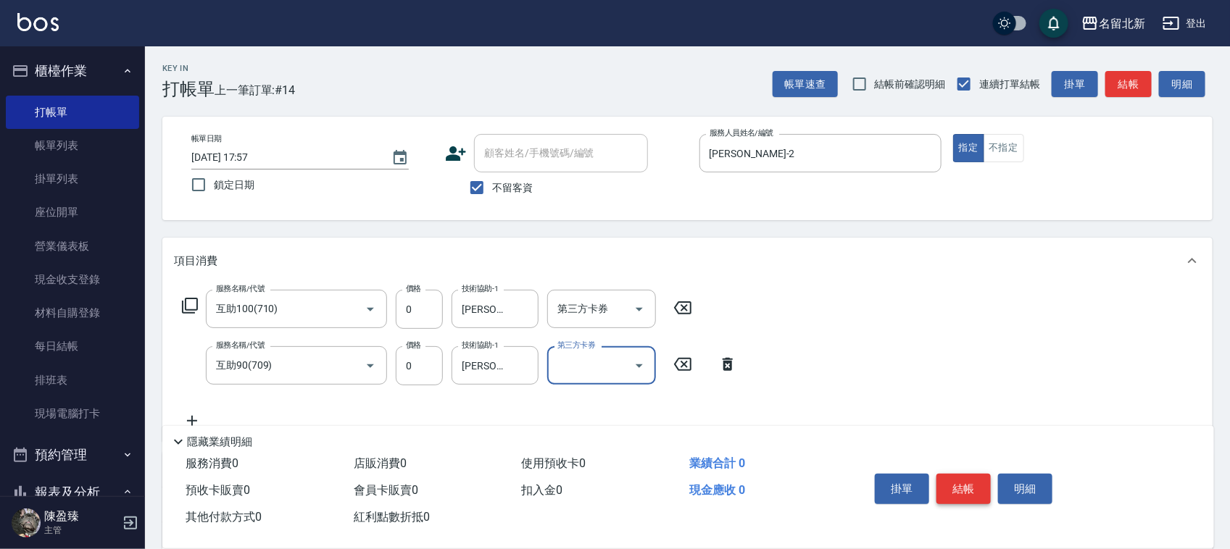
click at [970, 483] on button "結帳" at bounding box center [963, 489] width 54 height 30
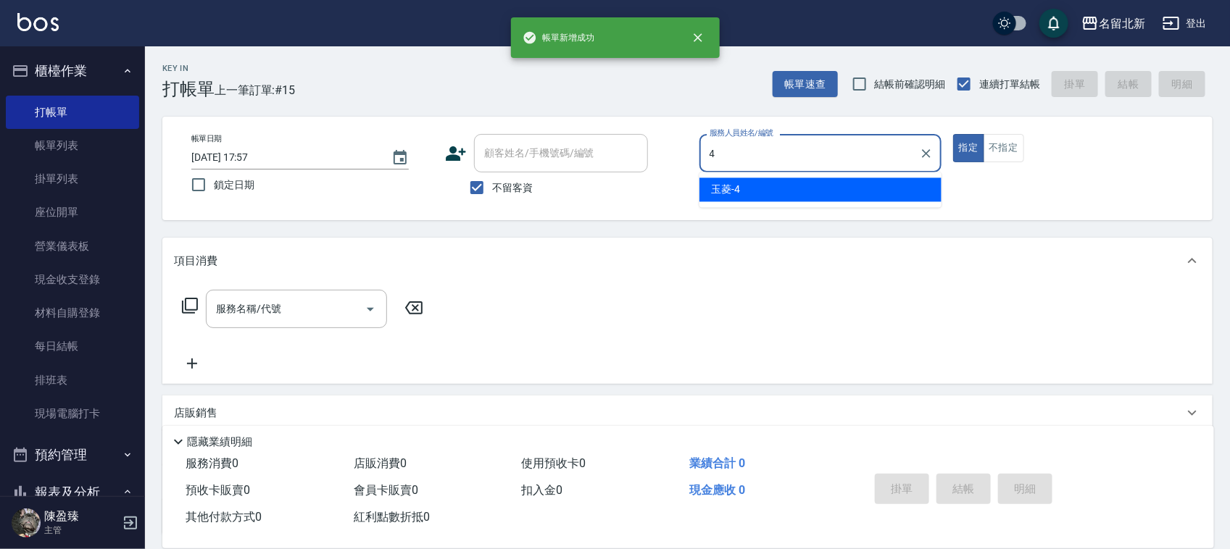
type input "玉菱-4"
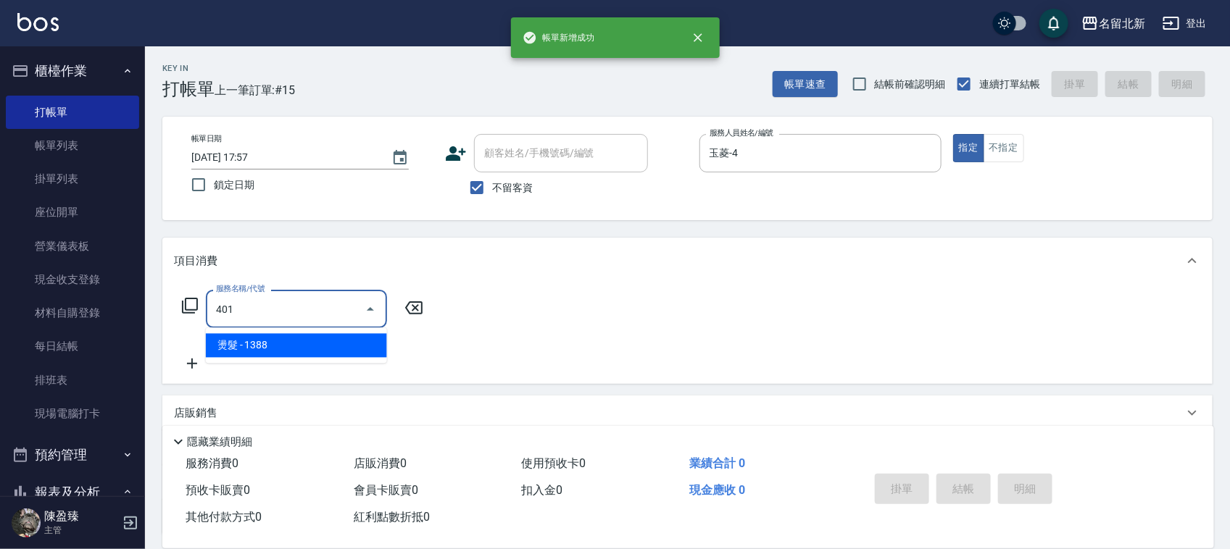
type input "燙髮(401)"
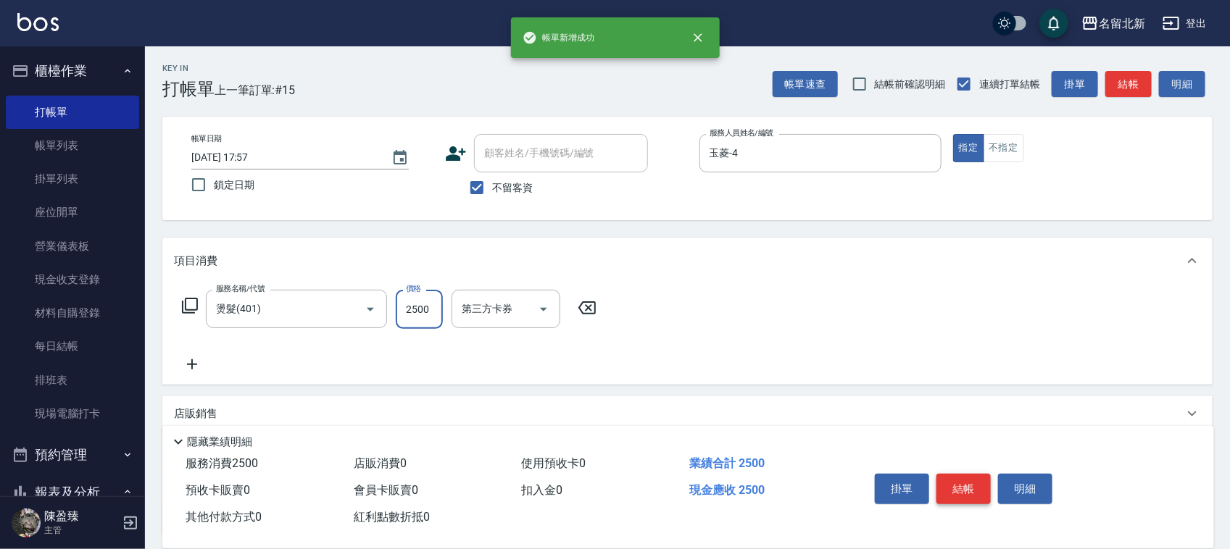
type input "2500"
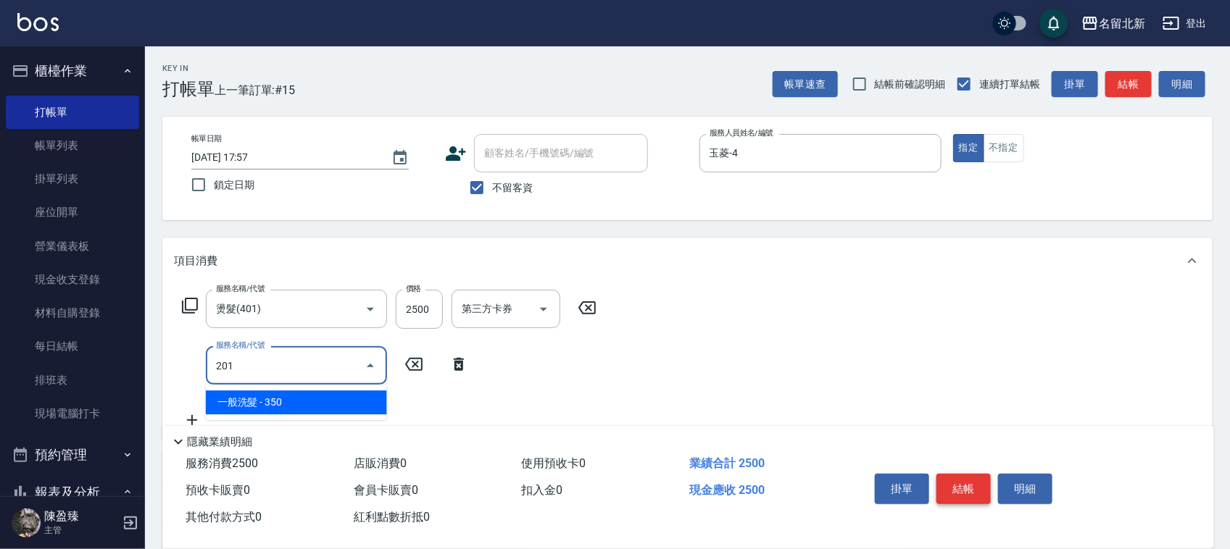
type input "一般洗髮(201)"
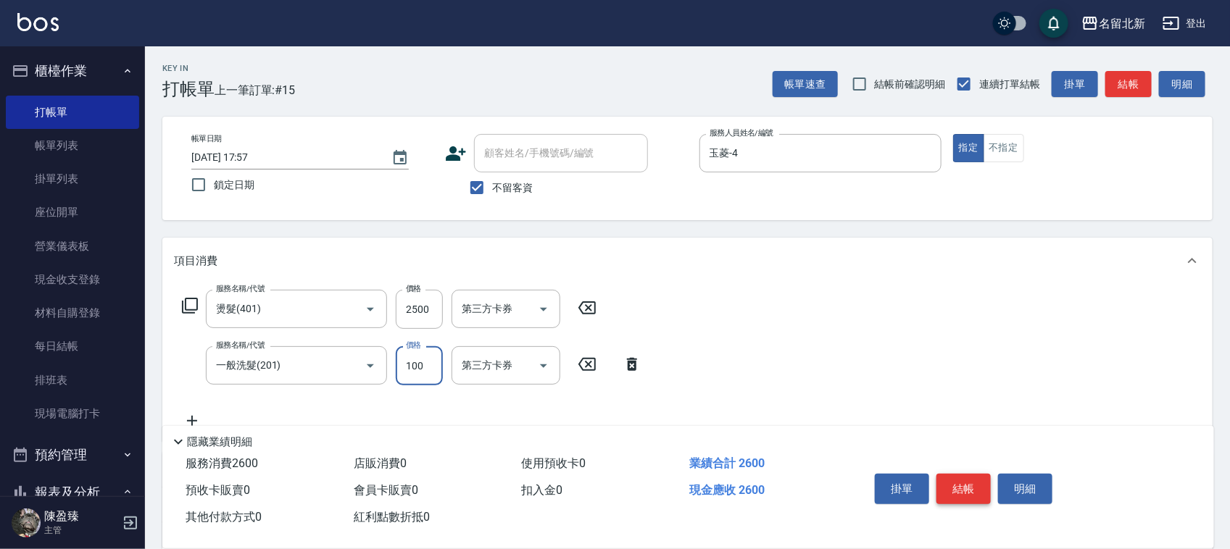
type input "100"
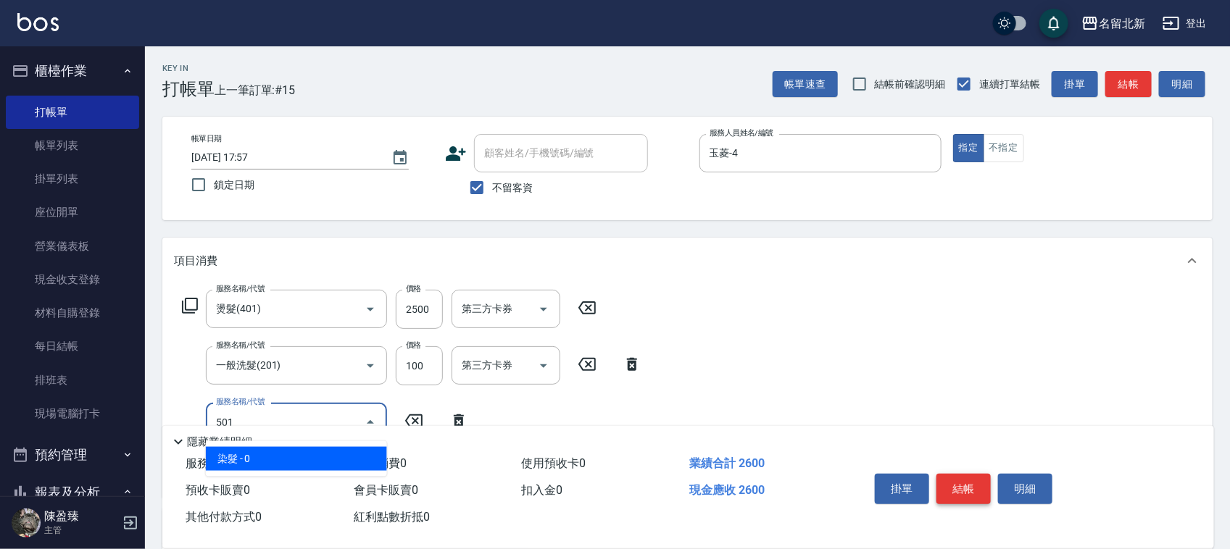
type input "染髮(501)"
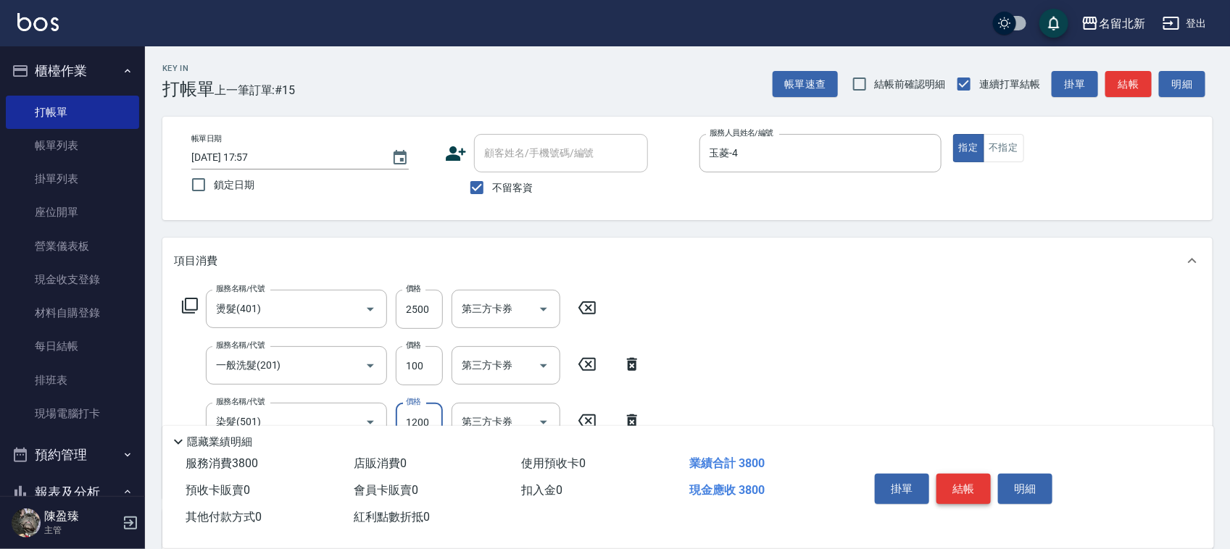
type input "1200"
type input "頭皮隔離(609)"
type input "使用護髮卡(601)"
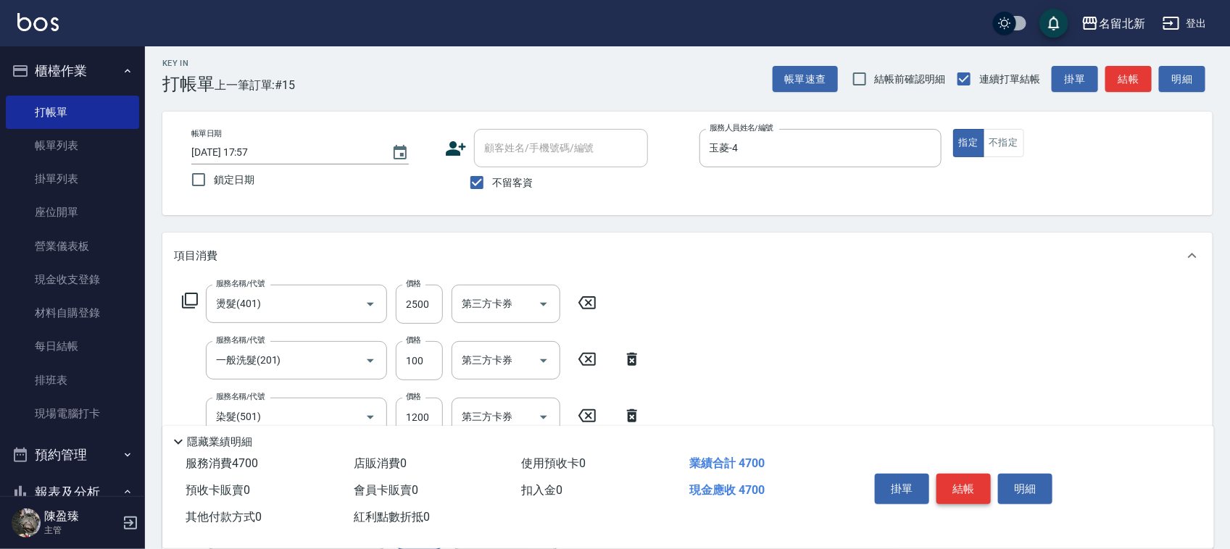
type input "550"
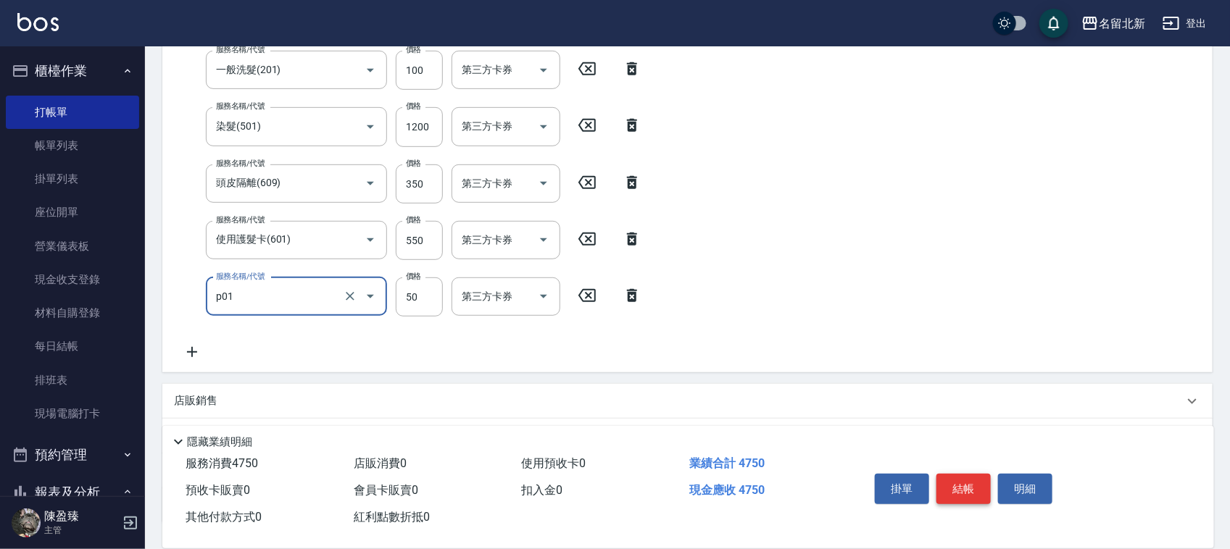
type input "入公司(p01)"
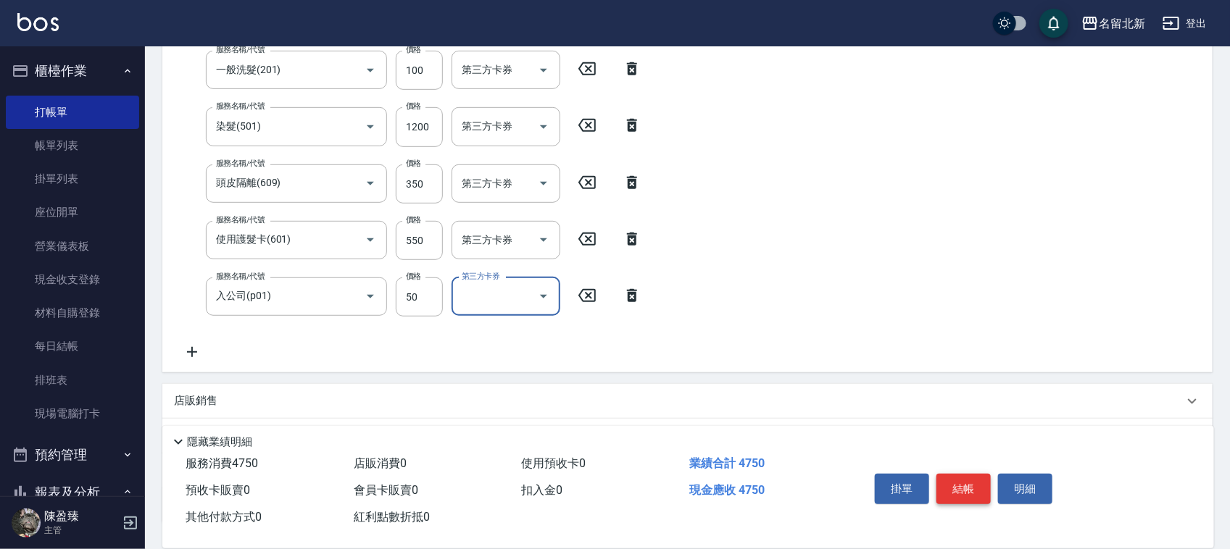
scroll to position [290, 0]
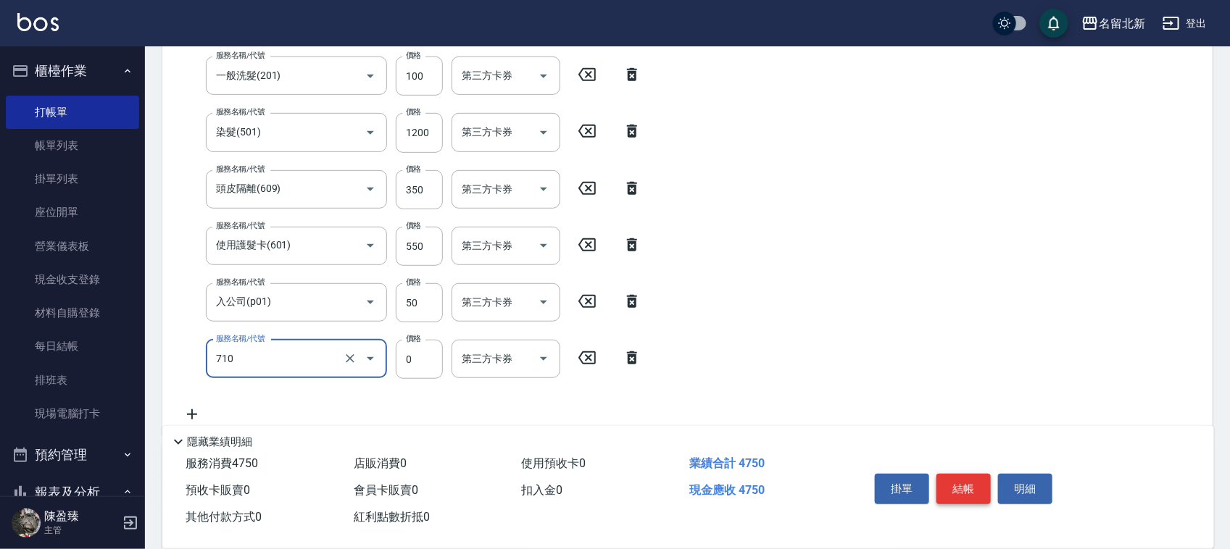
type input "互助100(710)"
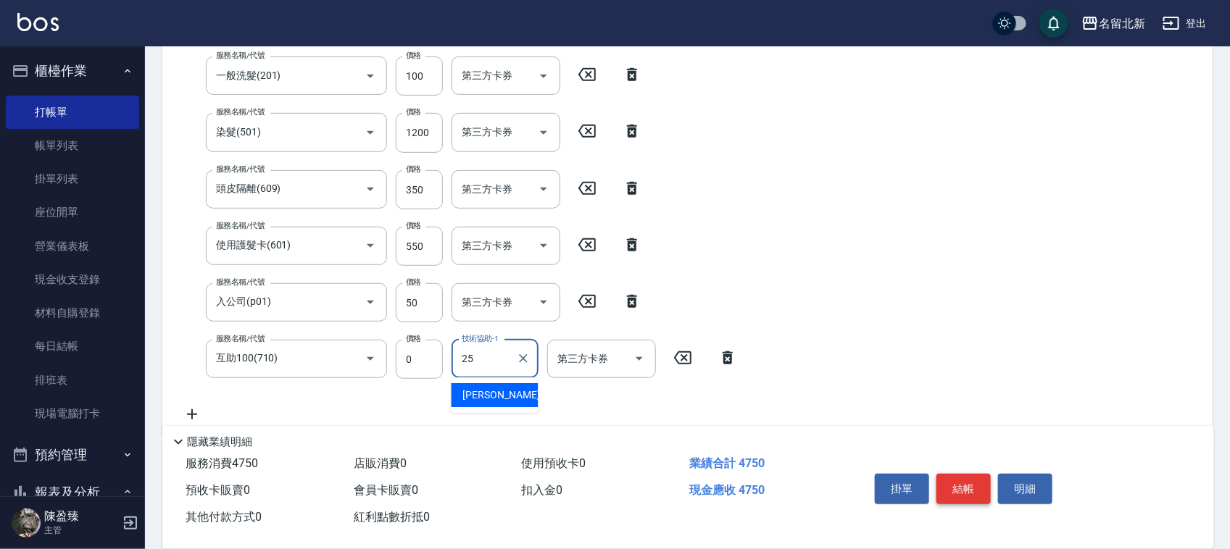
type input "禎禎-25"
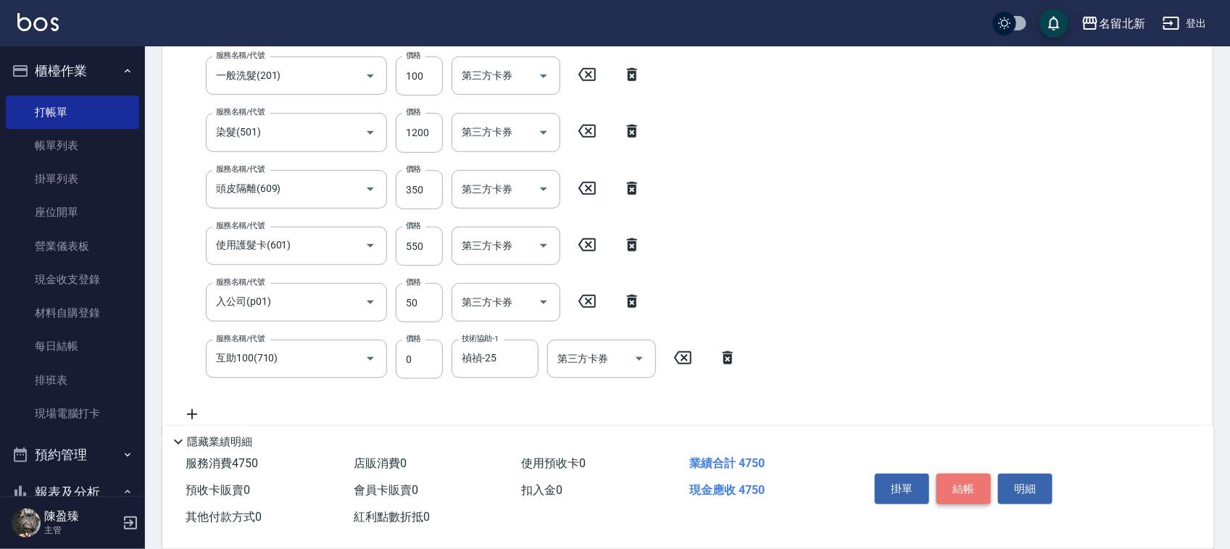
click at [970, 483] on button "結帳" at bounding box center [963, 489] width 54 height 30
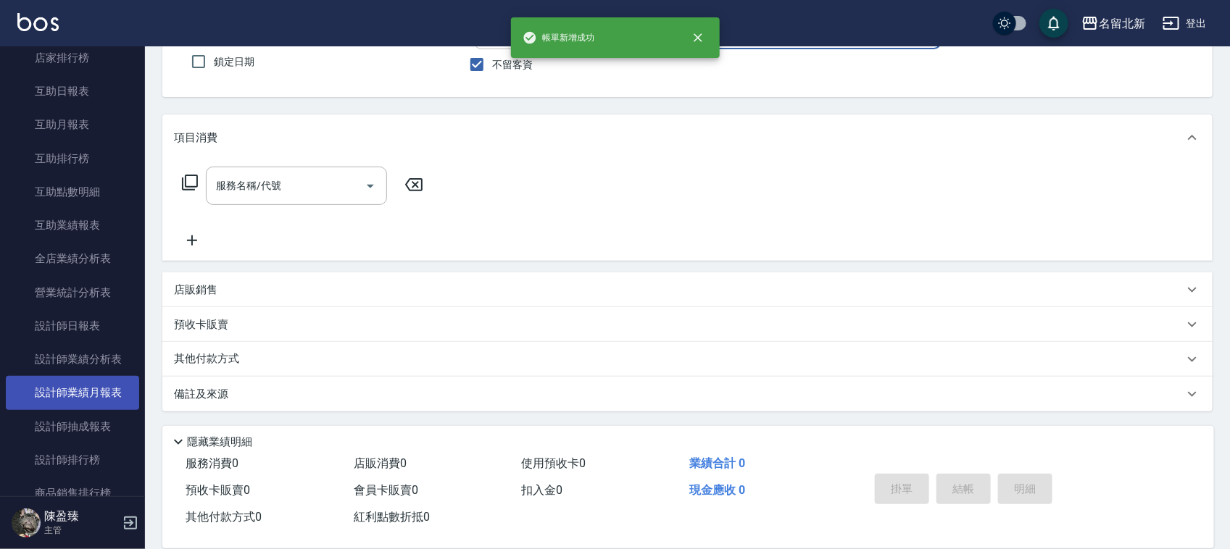
scroll to position [634, 0]
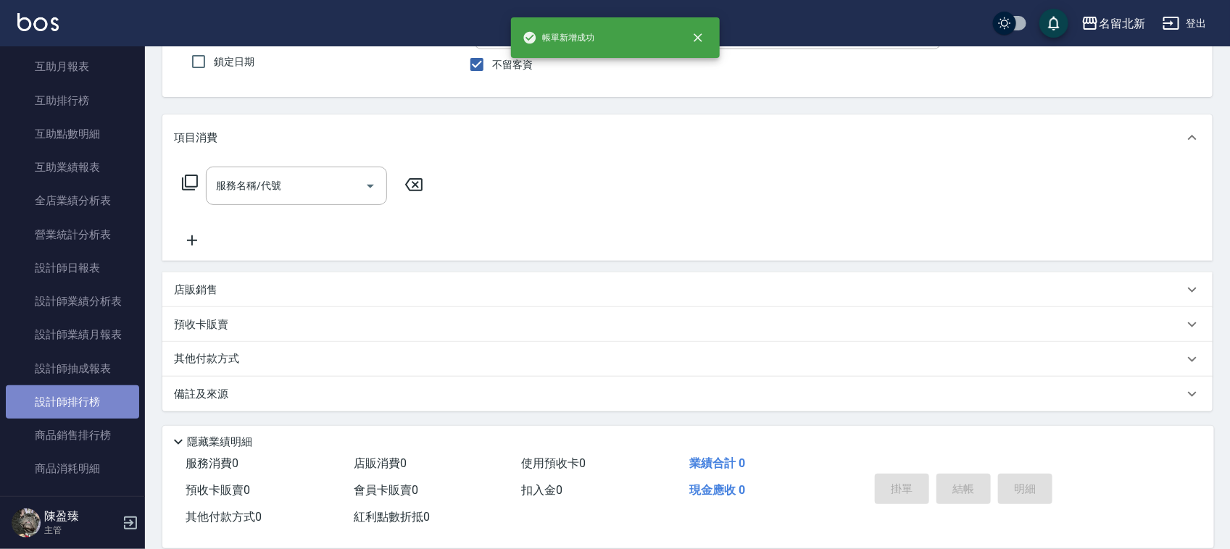
click at [103, 404] on link "設計師排行榜" at bounding box center [72, 402] width 133 height 33
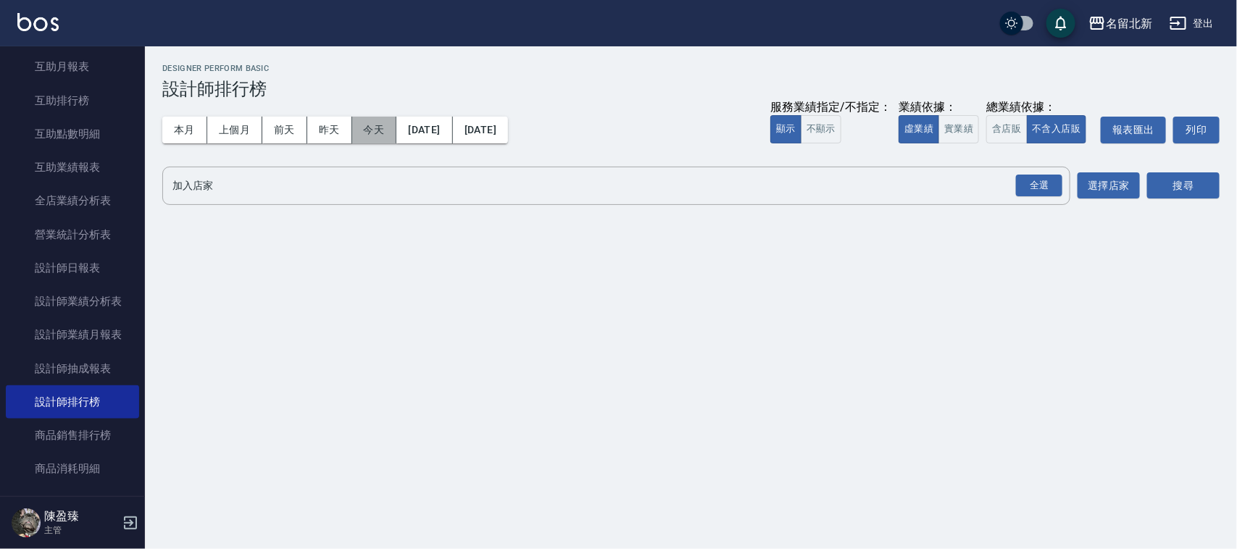
click at [370, 127] on button "今天" at bounding box center [374, 130] width 45 height 27
drag, startPoint x: 1049, startPoint y: 168, endPoint x: 1049, endPoint y: 181, distance: 13.1
click at [1049, 168] on div "全選" at bounding box center [1038, 186] width 51 height 38
click at [1049, 181] on div "全選" at bounding box center [1039, 186] width 46 height 22
click at [1151, 167] on div "搜尋" at bounding box center [1183, 187] width 72 height 41
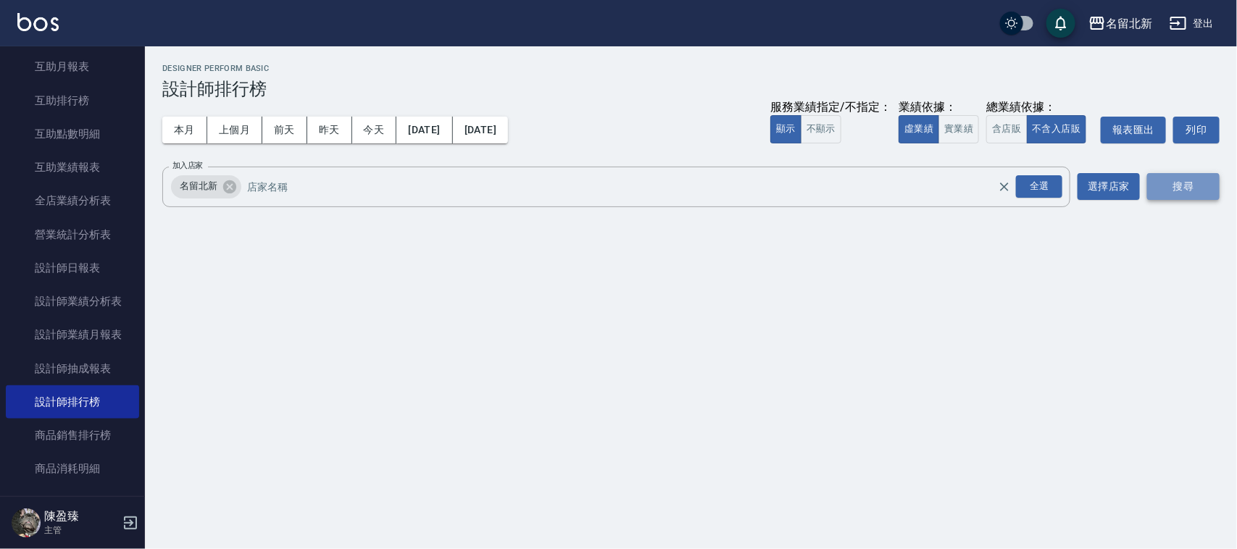
click at [1171, 178] on button "搜尋" at bounding box center [1183, 186] width 72 height 27
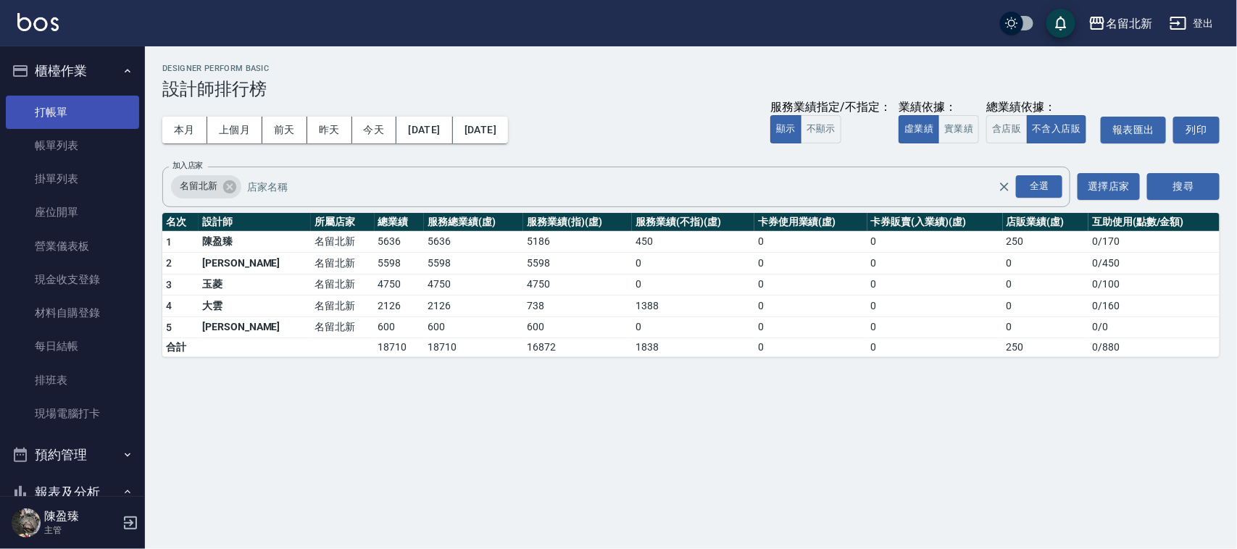
click at [65, 96] on link "打帳單" at bounding box center [72, 112] width 133 height 33
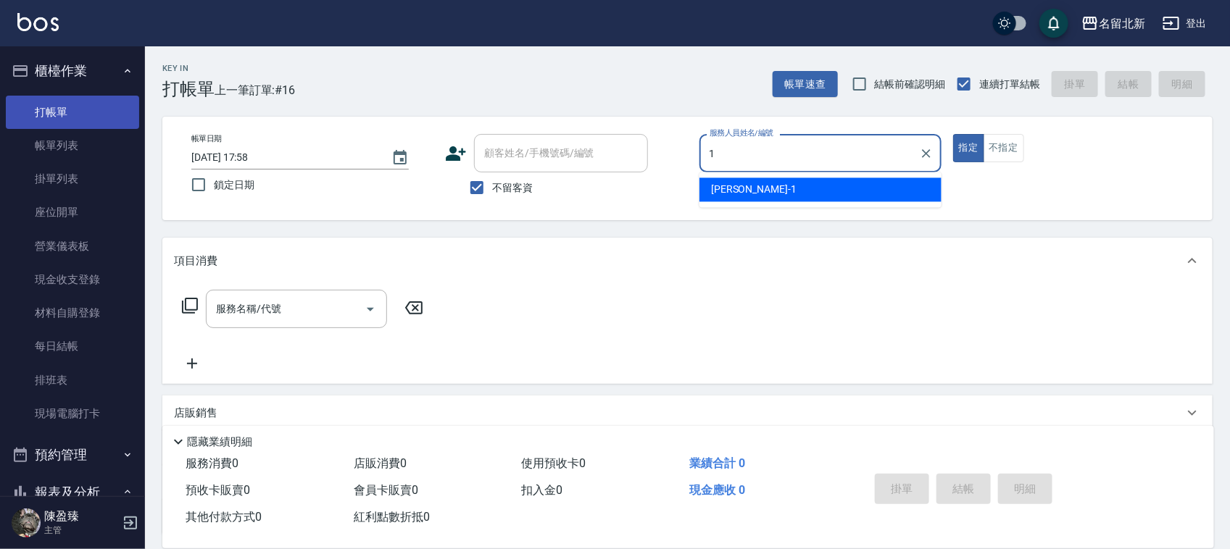
type input "[PERSON_NAME]-1"
type button "true"
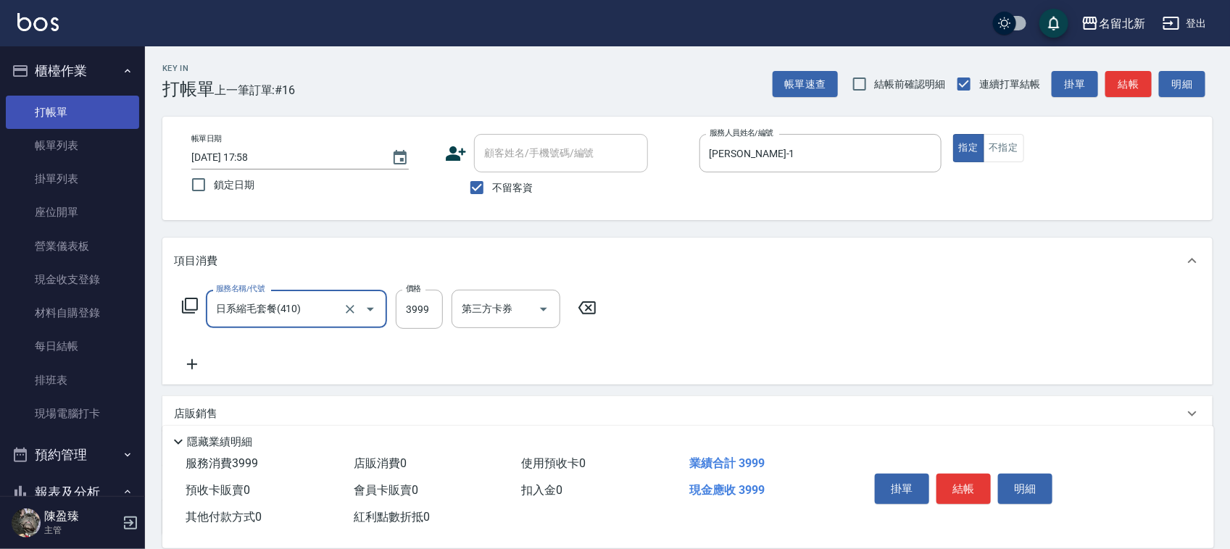
type input "日系縮毛套餐(410)"
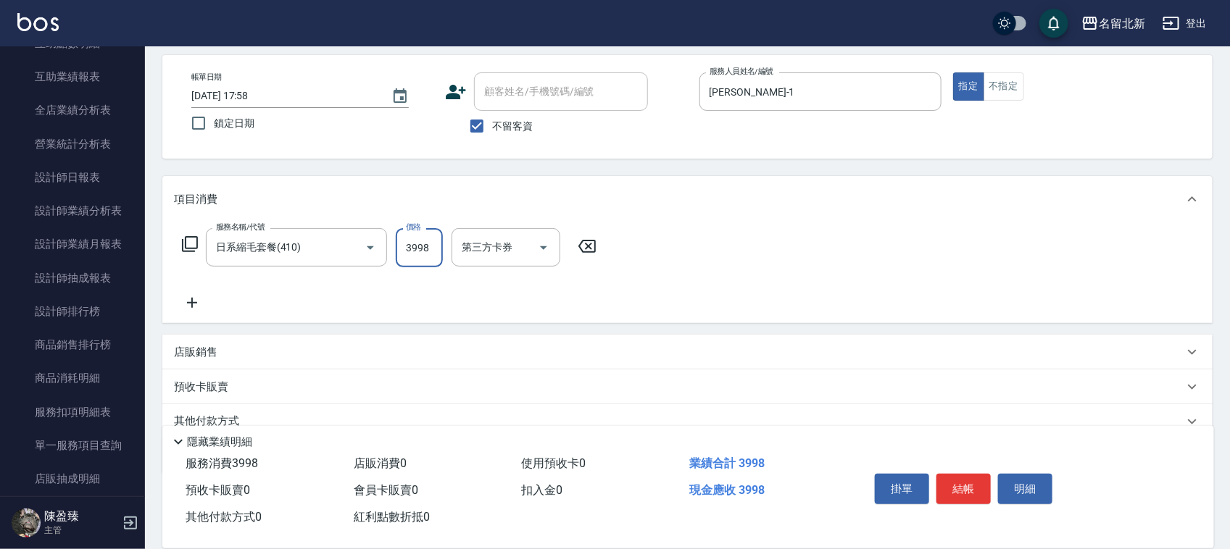
scroll to position [124, 0]
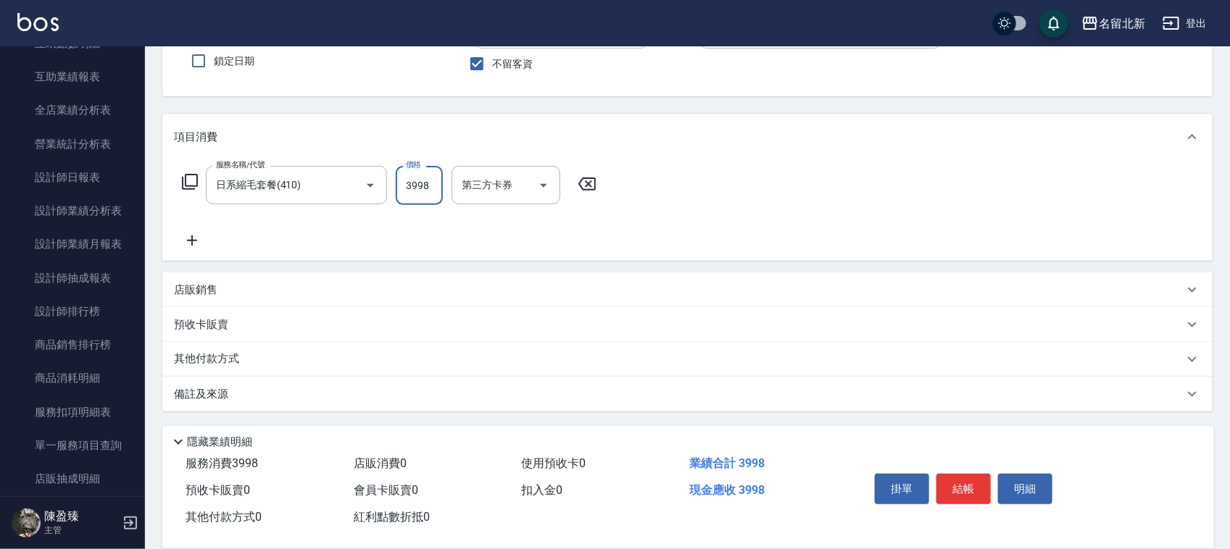
type input "3998"
click at [215, 355] on p "其他付款方式" at bounding box center [210, 359] width 72 height 16
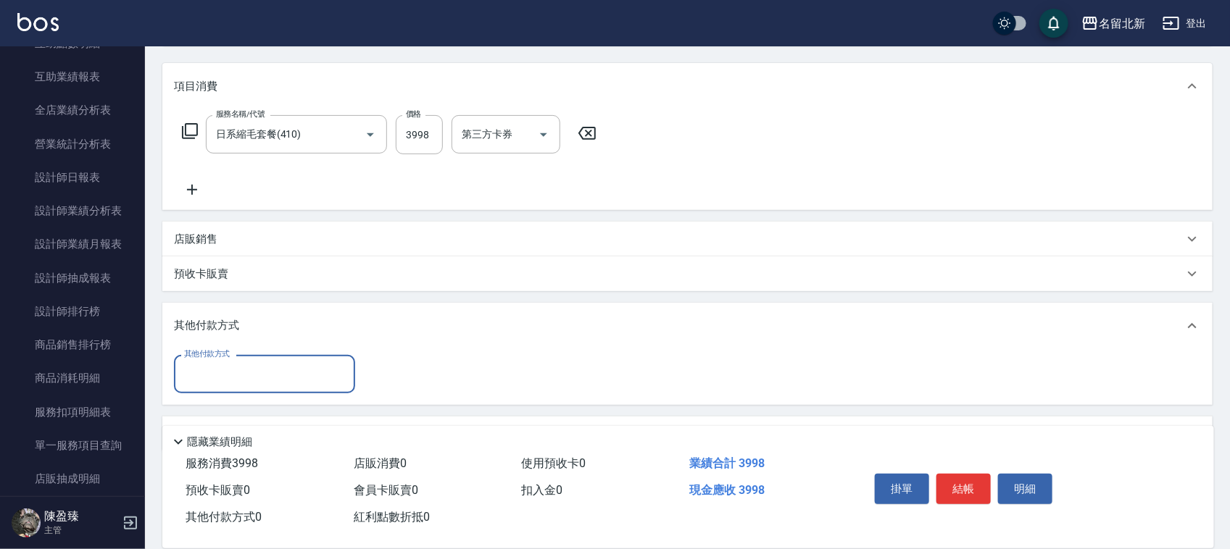
scroll to position [201, 0]
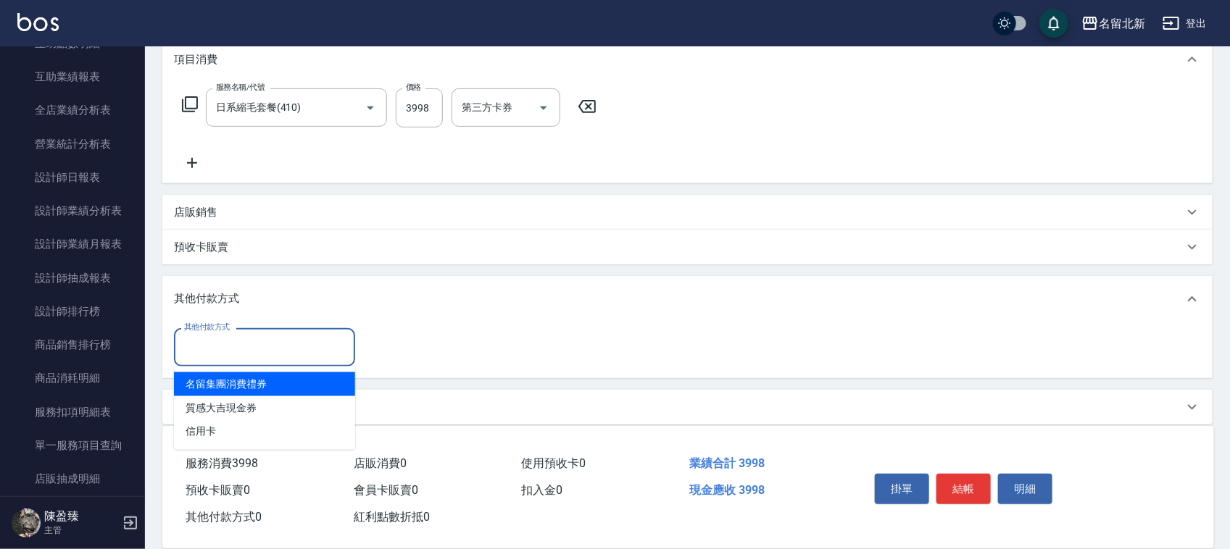
drag, startPoint x: 197, startPoint y: 346, endPoint x: 204, endPoint y: 415, distance: 69.2
click at [196, 346] on input "其他付款方式" at bounding box center [264, 347] width 168 height 25
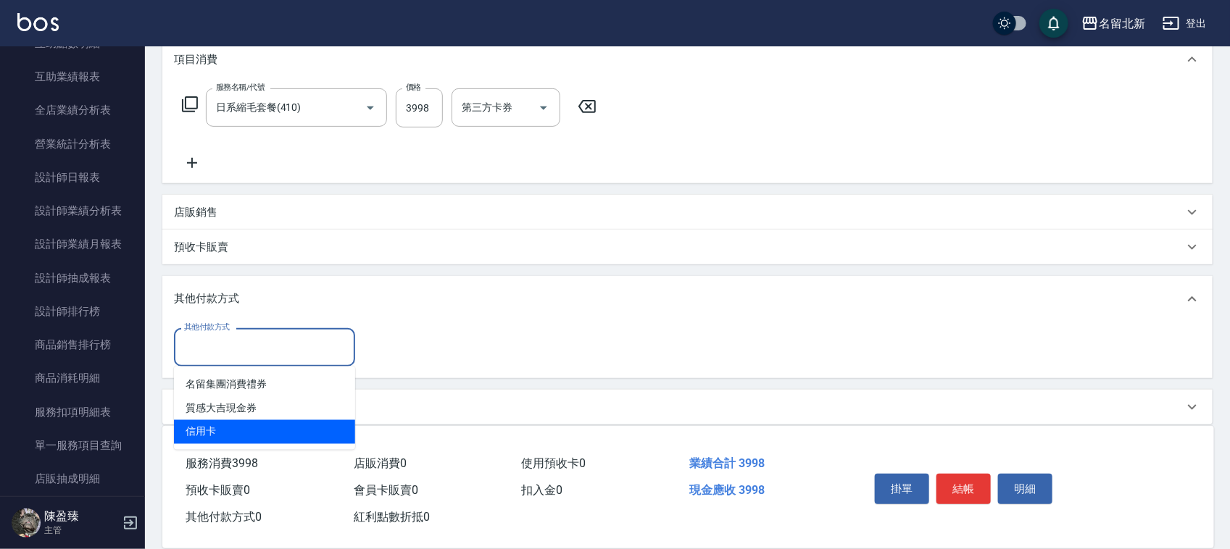
click at [207, 422] on span "信用卡" at bounding box center [264, 432] width 181 height 24
type input "信用卡"
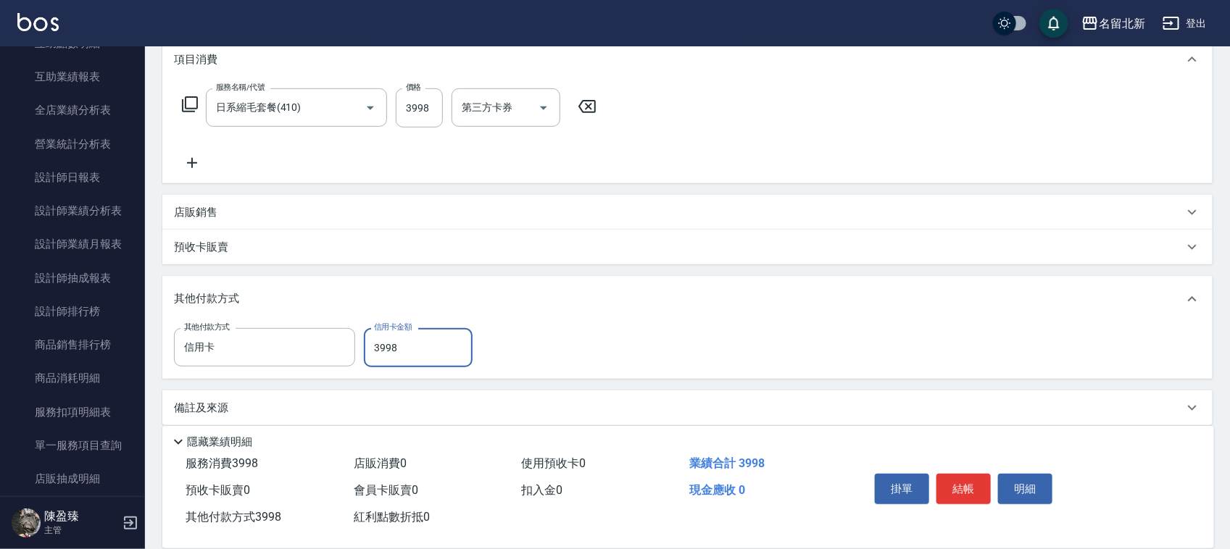
type input "3998"
drag, startPoint x: 957, startPoint y: 466, endPoint x: 957, endPoint y: 473, distance: 7.3
click at [957, 468] on div "掛單 結帳 明細" at bounding box center [963, 491] width 189 height 46
click at [961, 484] on button "結帳" at bounding box center [963, 489] width 54 height 30
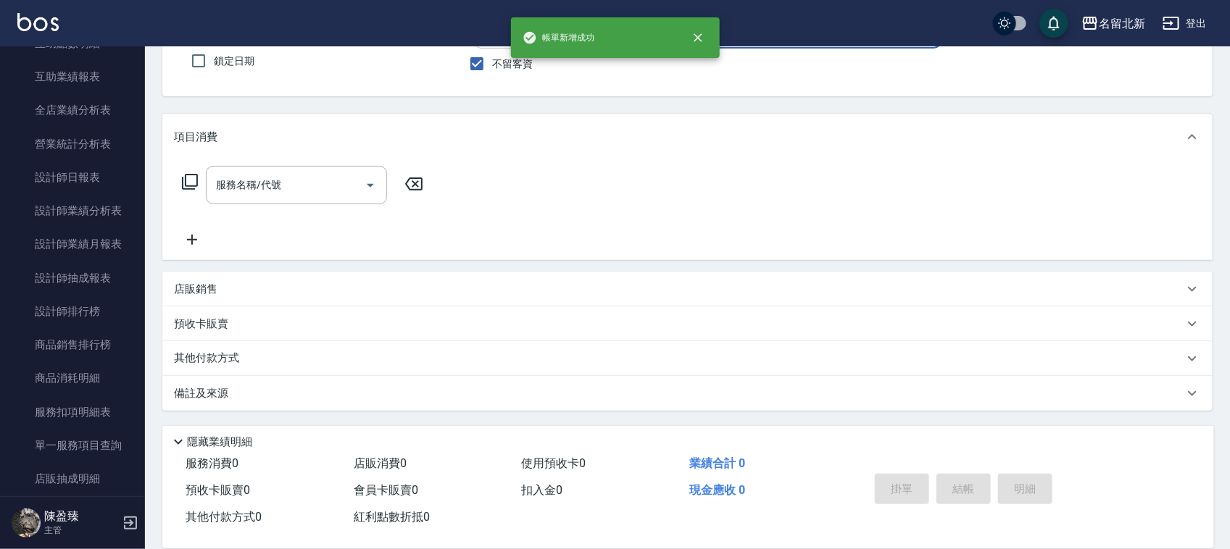
scroll to position [0, 0]
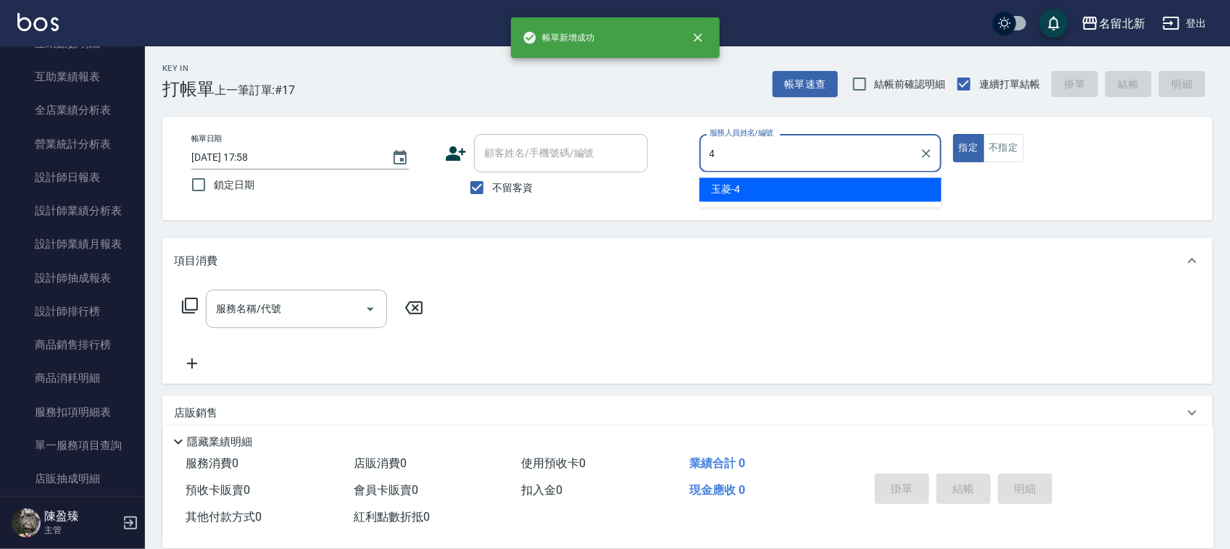
type input "玉菱-4"
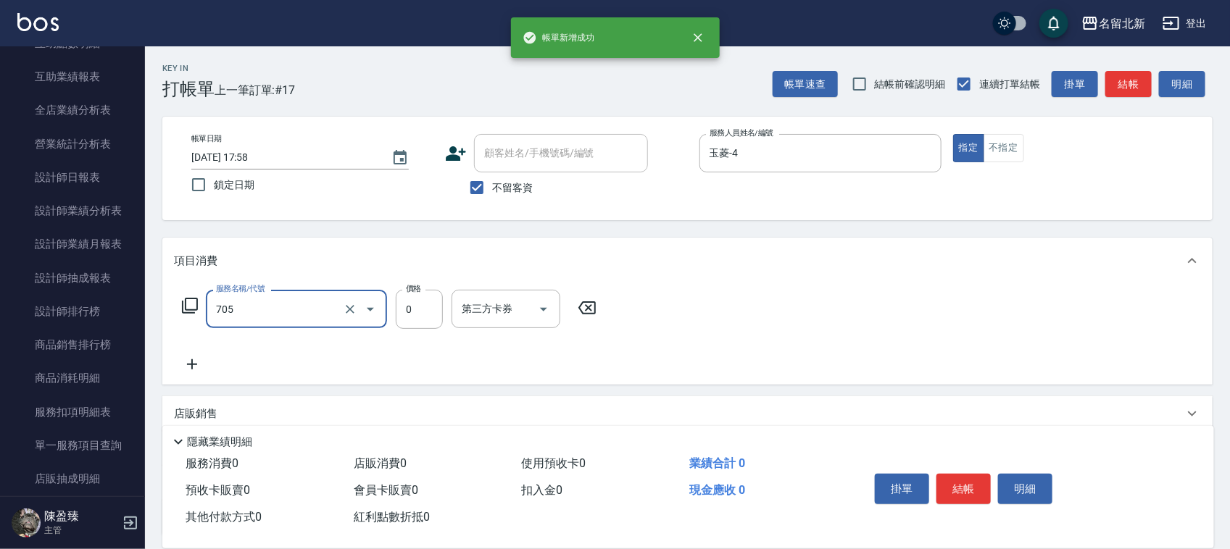
type input "互助50(705)"
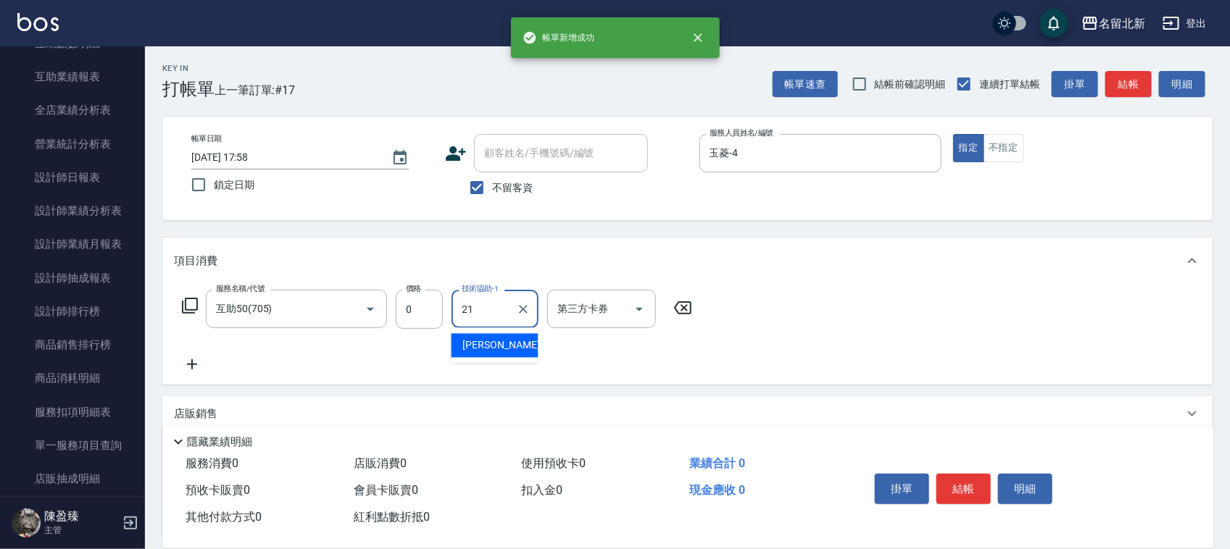
type input "[PERSON_NAME]-21"
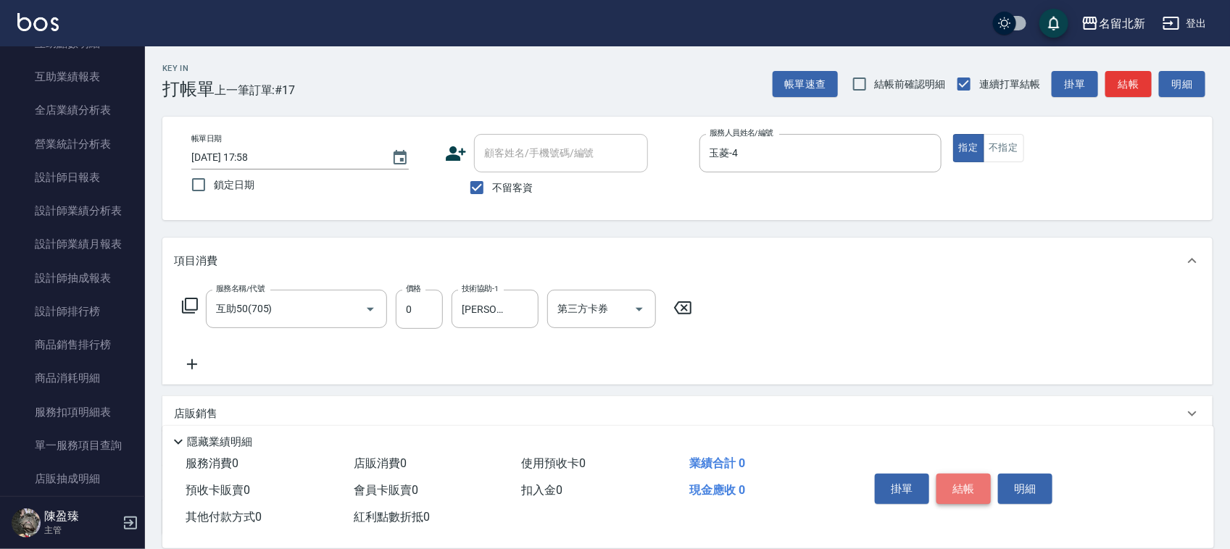
click at [961, 484] on button "結帳" at bounding box center [963, 489] width 54 height 30
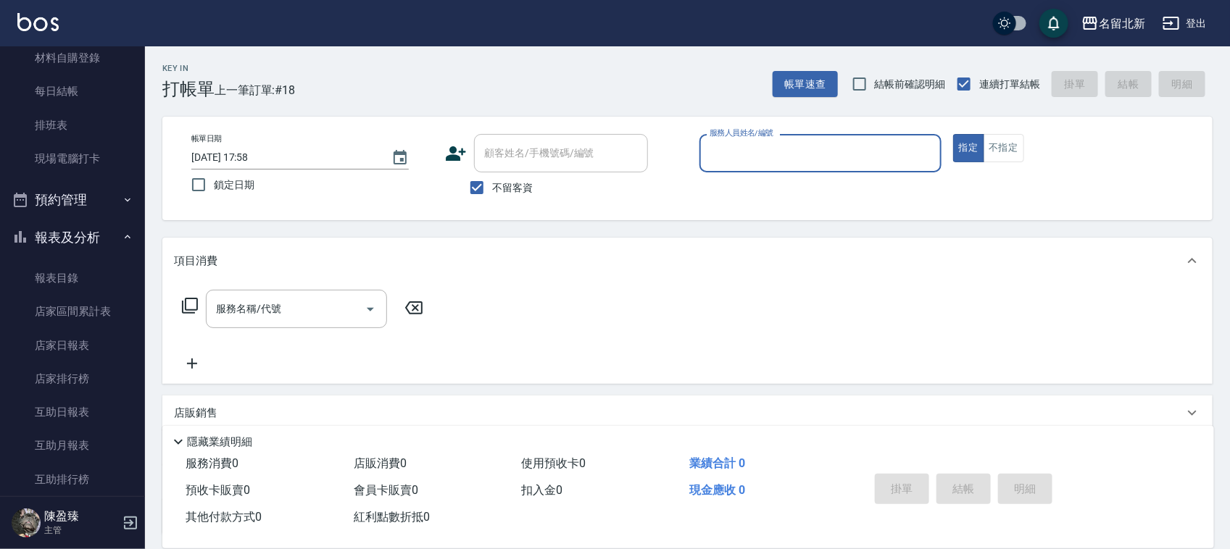
scroll to position [91, 0]
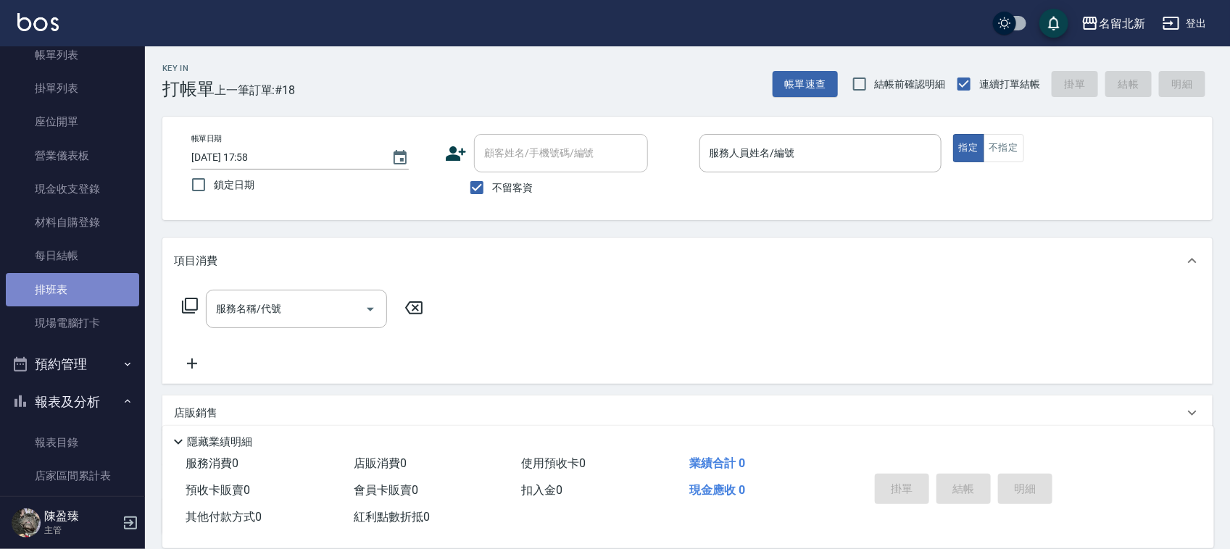
click at [88, 281] on link "排班表" at bounding box center [72, 289] width 133 height 33
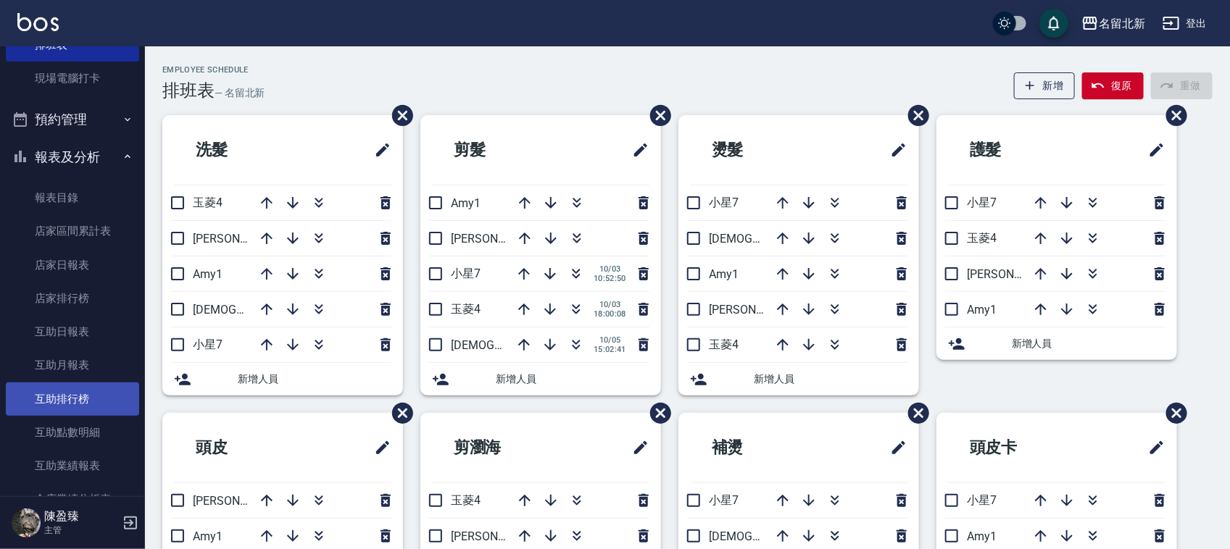
scroll to position [362, 0]
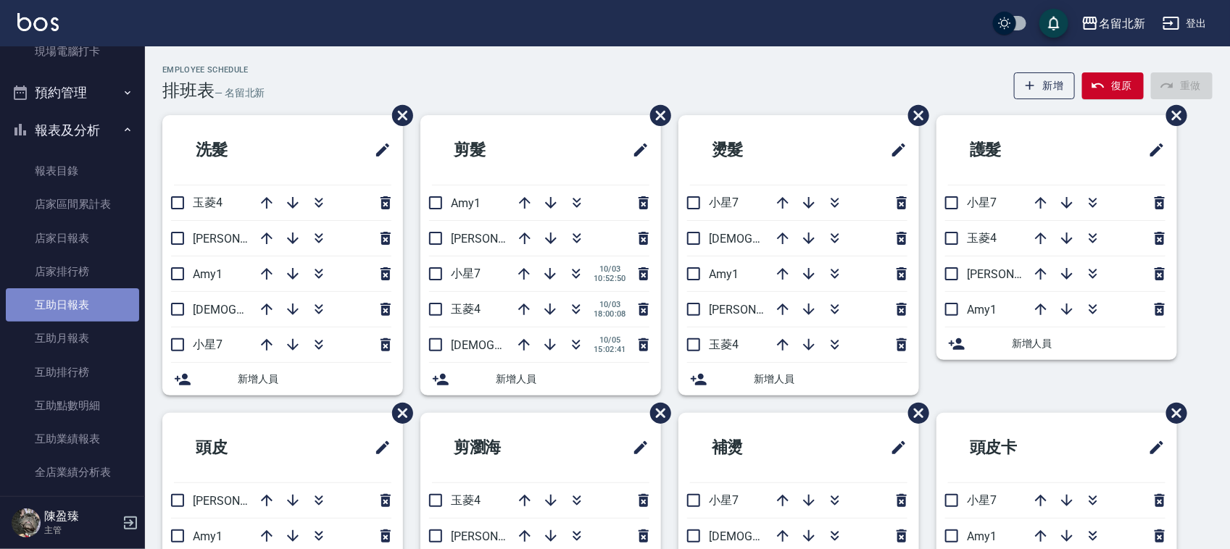
click at [105, 294] on link "互助日報表" at bounding box center [72, 304] width 133 height 33
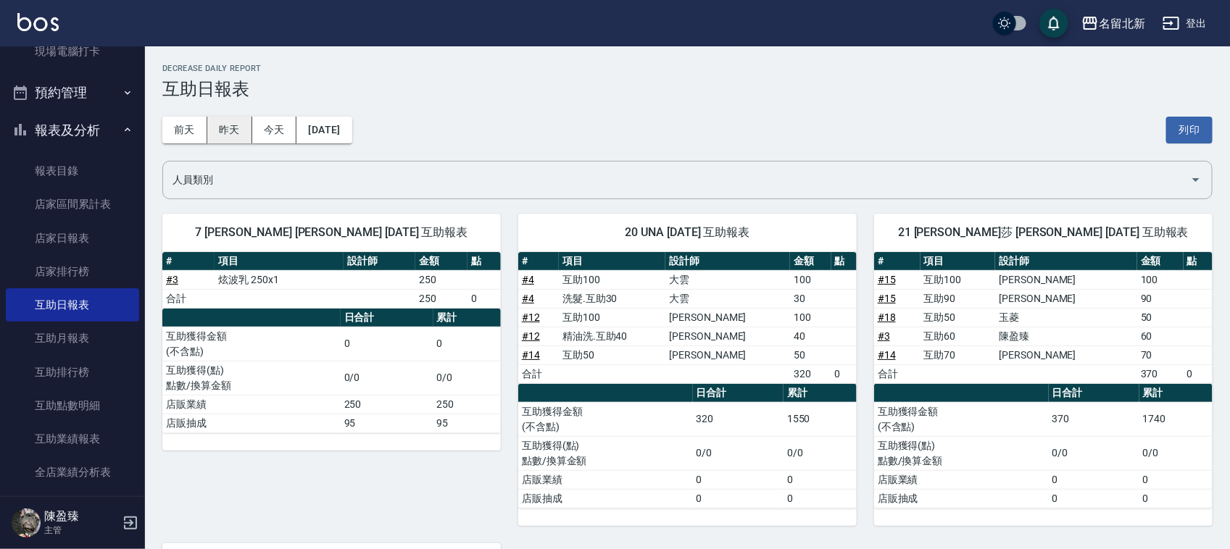
click at [241, 125] on button "昨天" at bounding box center [229, 130] width 45 height 27
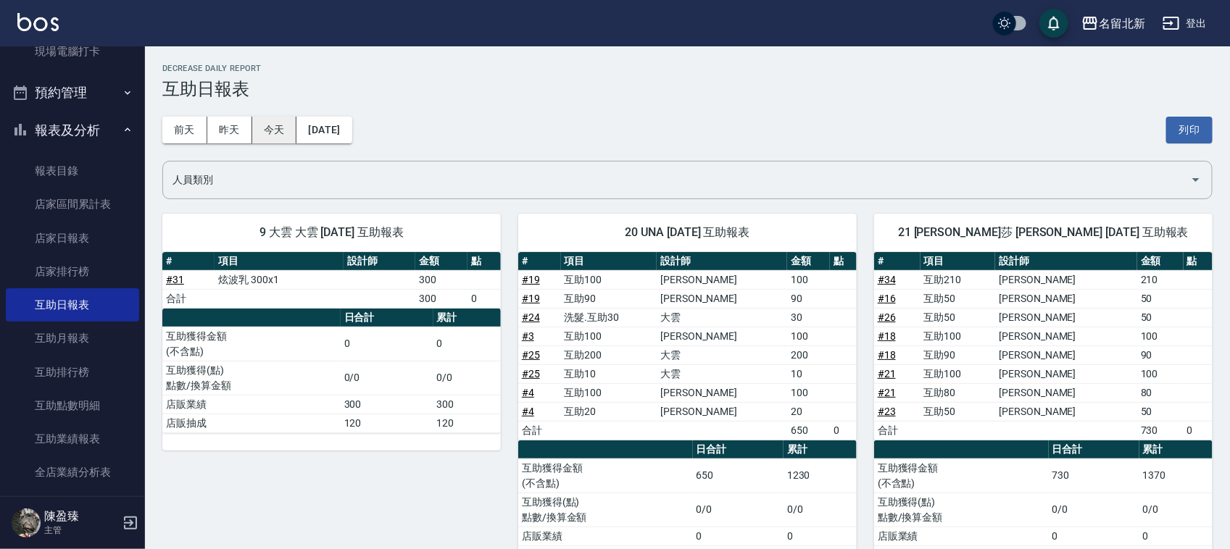
click at [262, 127] on button "今天" at bounding box center [274, 130] width 45 height 27
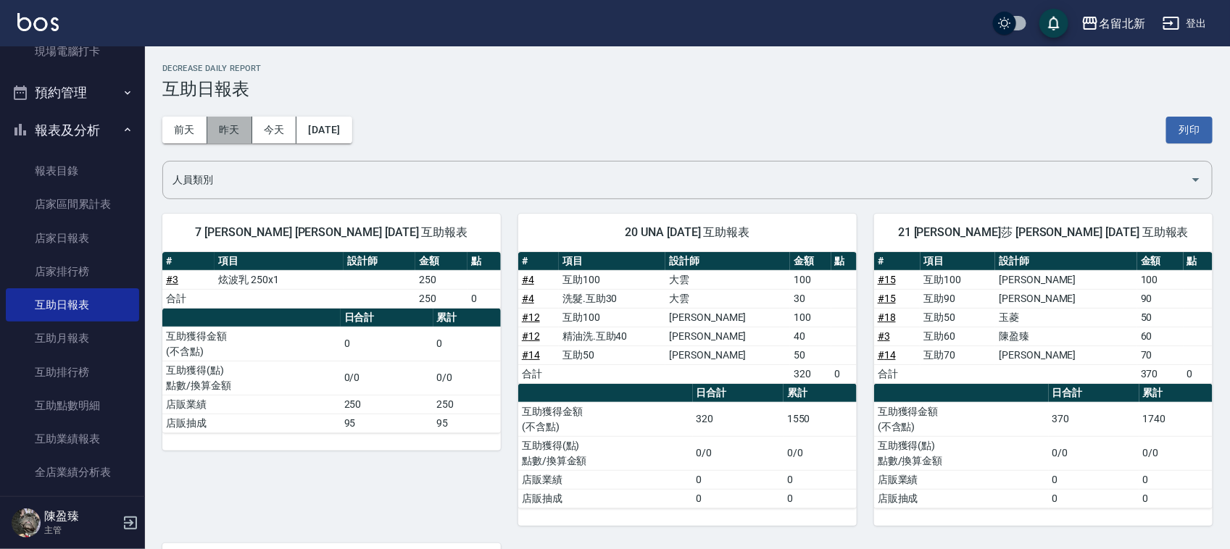
click at [236, 131] on button "昨天" at bounding box center [229, 130] width 45 height 27
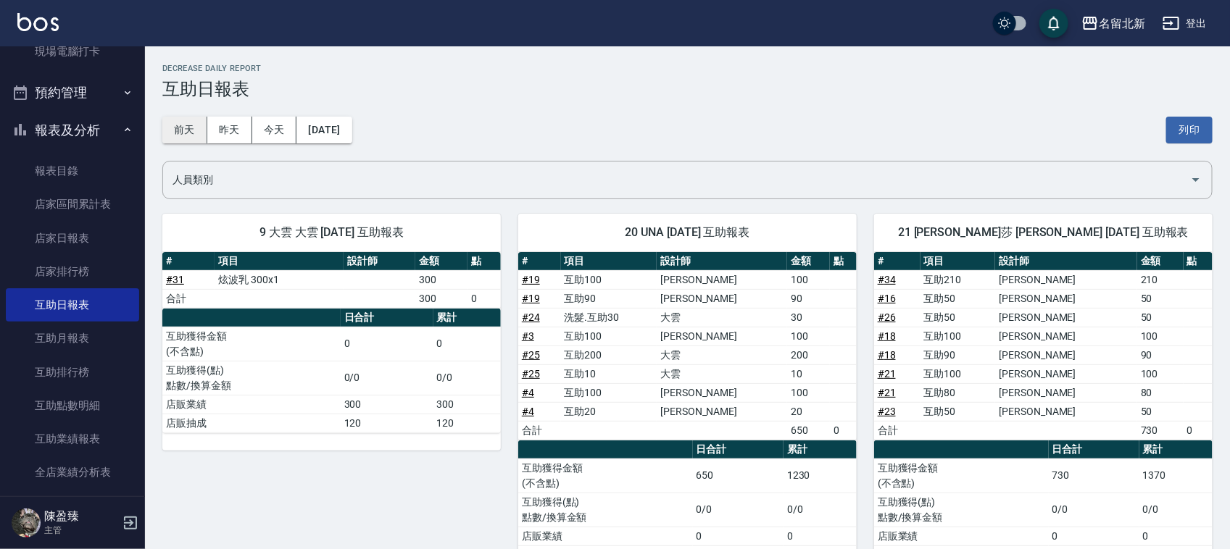
click at [187, 120] on button "前天" at bounding box center [184, 130] width 45 height 27
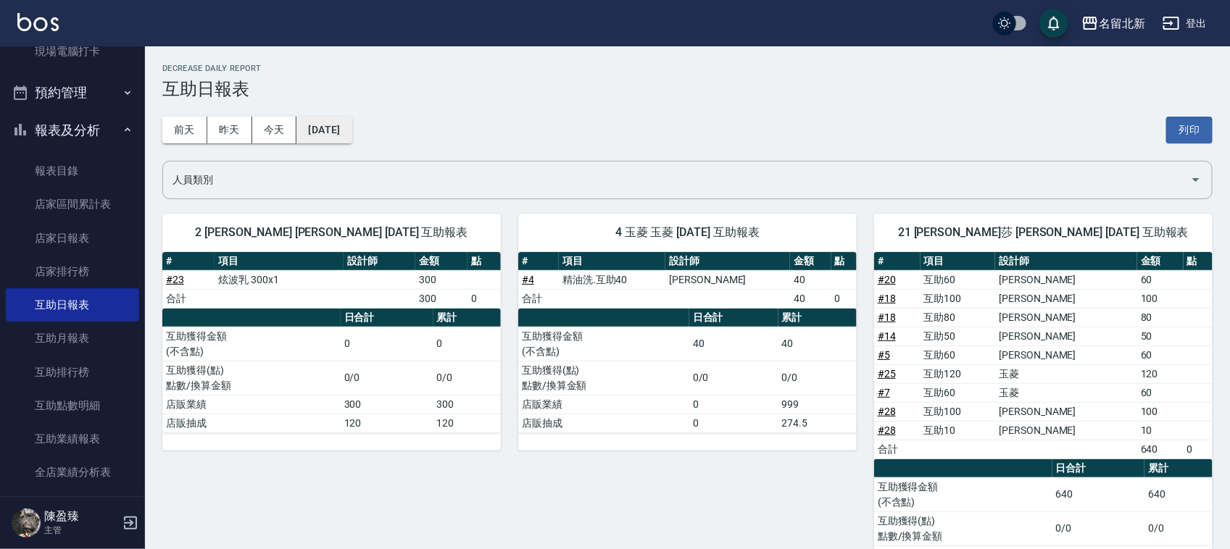
click at [331, 128] on button "[DATE]" at bounding box center [323, 130] width 55 height 27
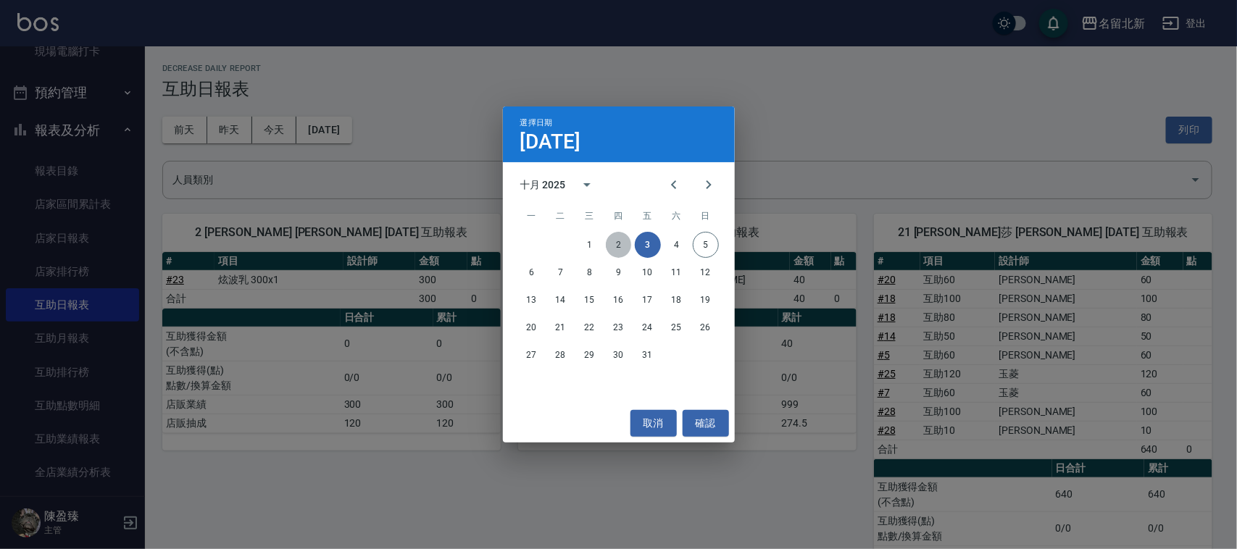
click at [623, 245] on button "2" at bounding box center [619, 245] width 26 height 26
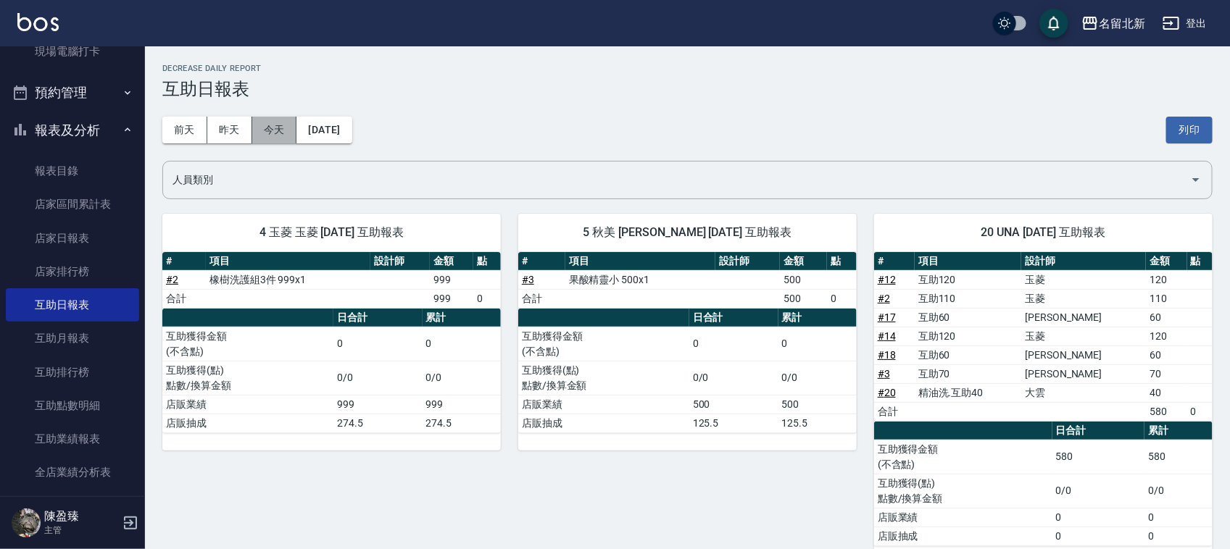
click at [283, 132] on button "今天" at bounding box center [274, 130] width 45 height 27
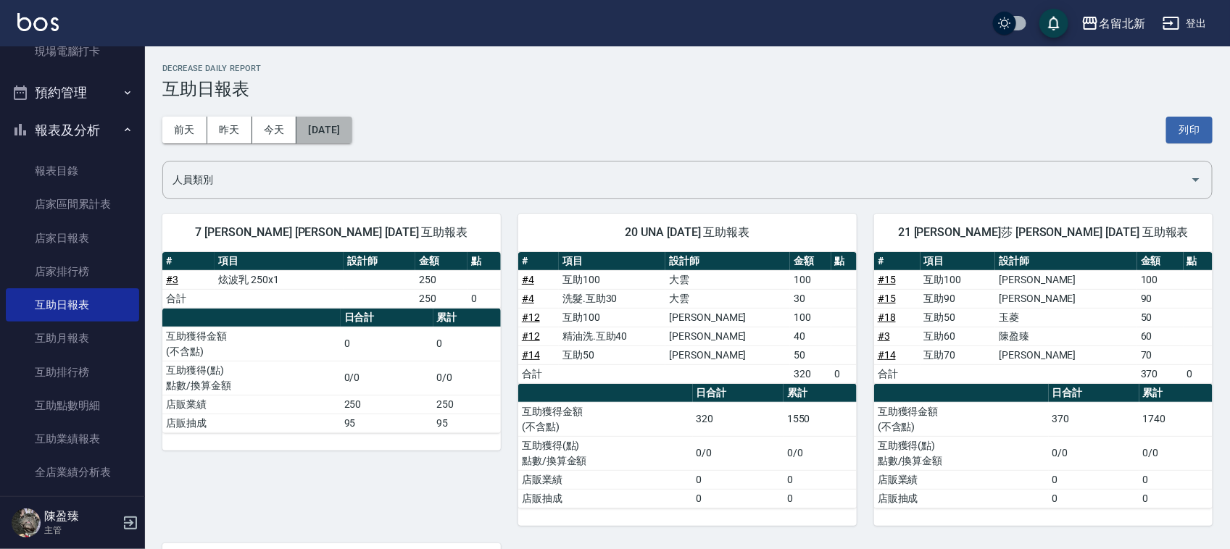
click at [330, 124] on button "[DATE]" at bounding box center [323, 130] width 55 height 27
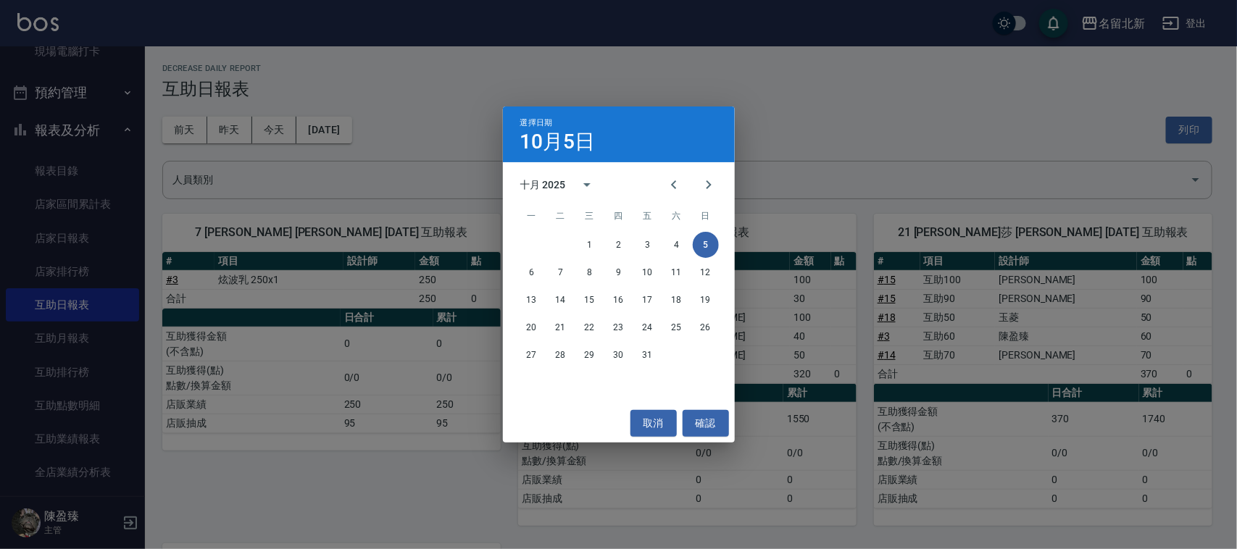
click at [707, 243] on button "5" at bounding box center [706, 245] width 26 height 26
click at [862, 279] on div "選擇日期 10月5日 十月 2025 一 二 三 四 五 六 日 1 2 3 4 5 6 7 8 9 10 11 12 13 14 15 16 17 18 1…" at bounding box center [618, 274] width 1237 height 549
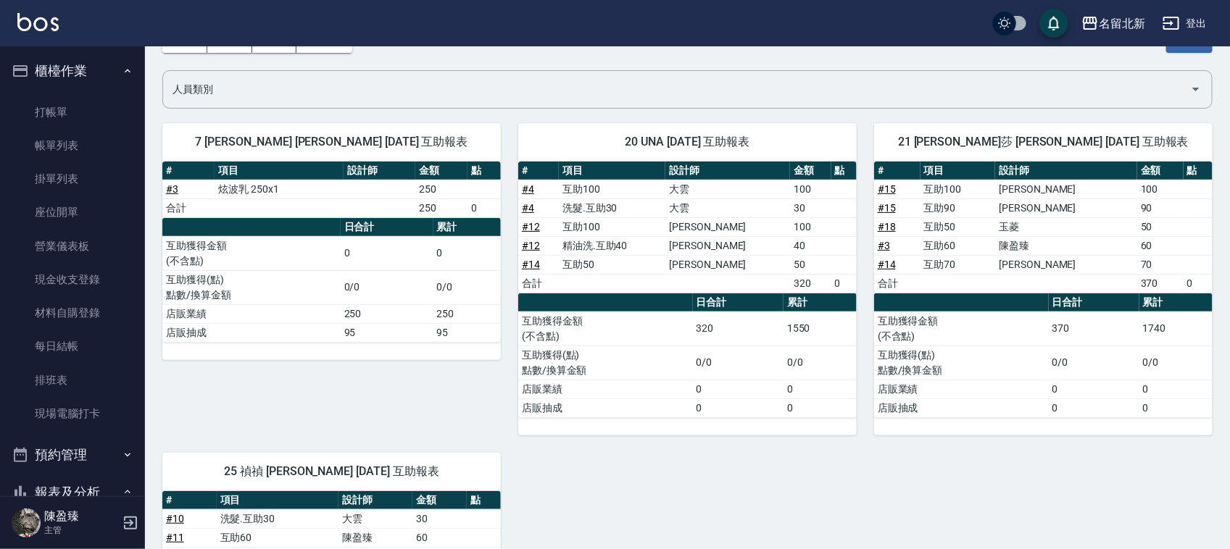
click at [73, 382] on link "排班表" at bounding box center [72, 380] width 133 height 33
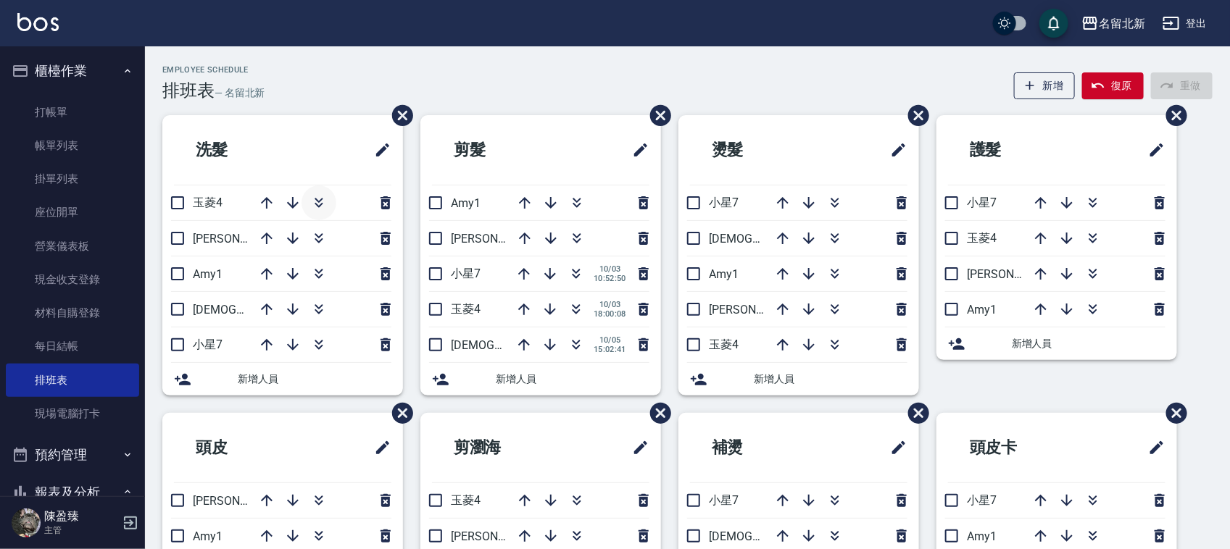
click at [312, 204] on icon "button" at bounding box center [318, 202] width 17 height 17
